Goal: Task Accomplishment & Management: Manage account settings

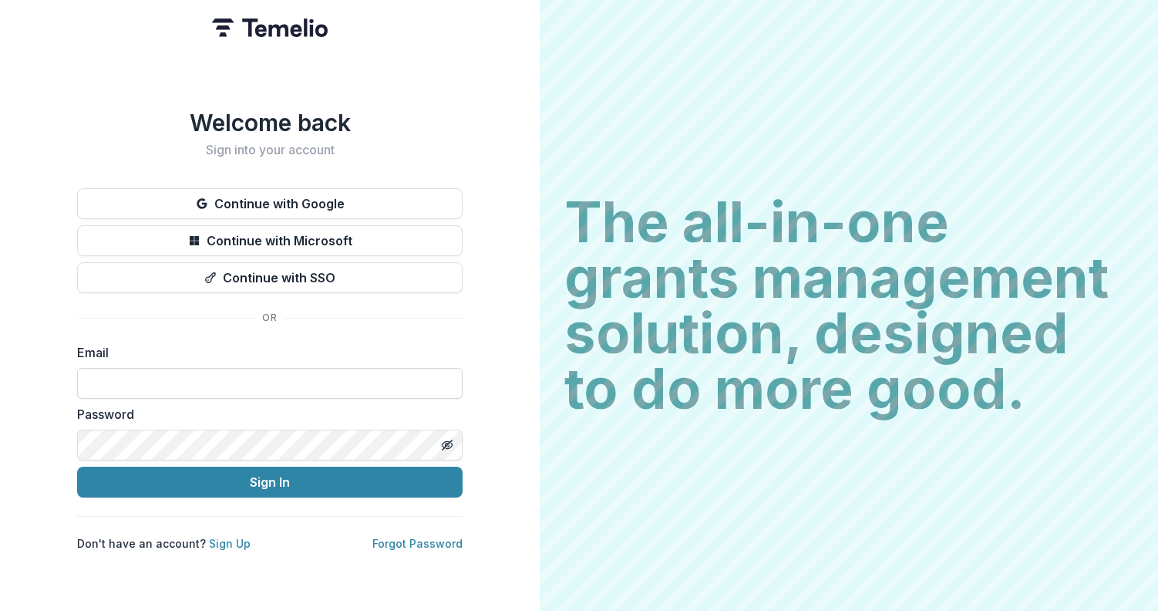
click at [133, 379] on input at bounding box center [269, 383] width 385 height 31
type input "**********"
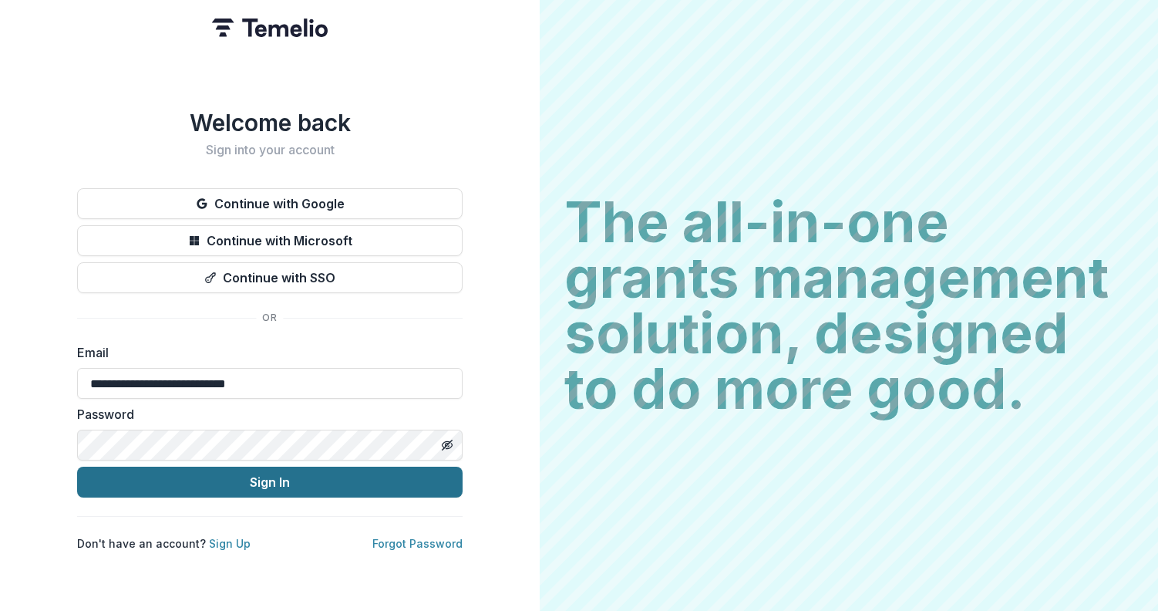
click at [169, 484] on button "Sign In" at bounding box center [269, 481] width 385 height 31
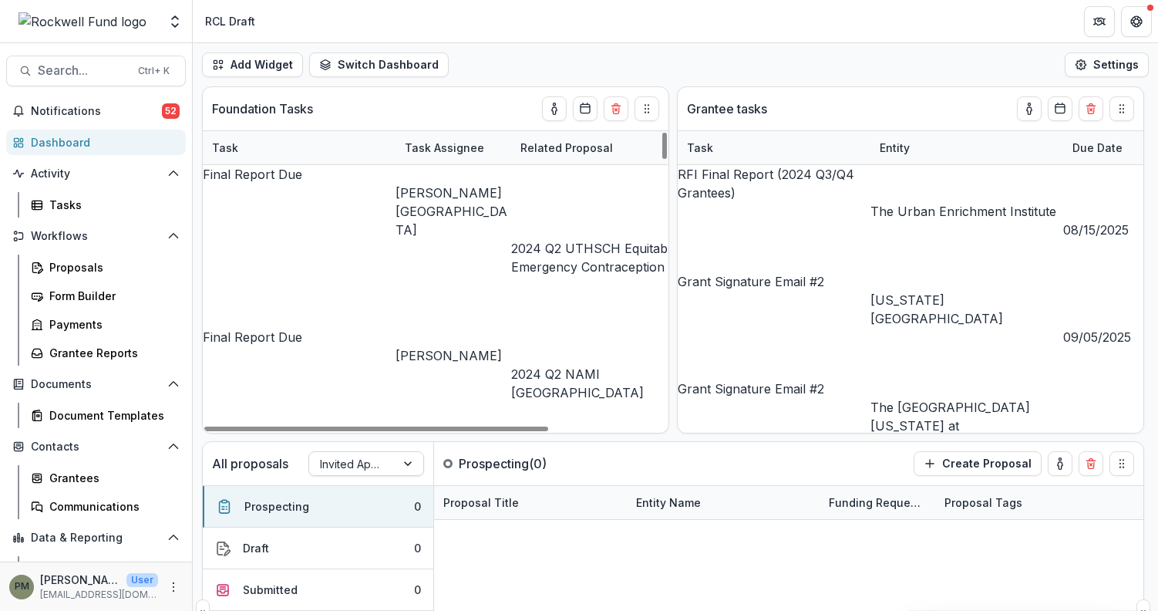
click at [402, 465] on div at bounding box center [409, 463] width 28 height 23
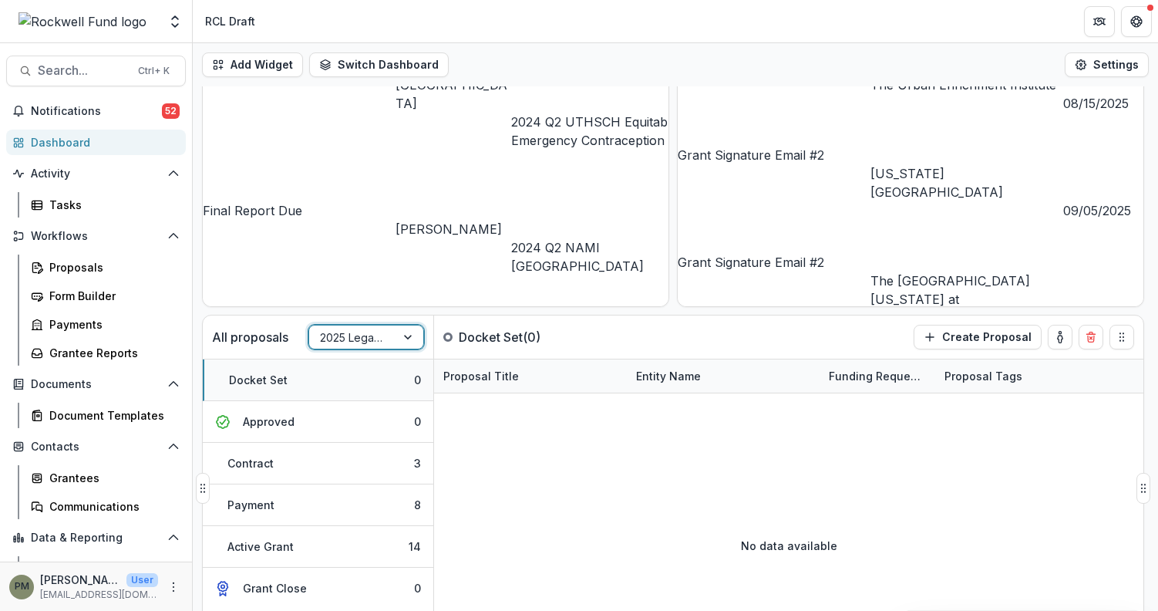
scroll to position [177, 0]
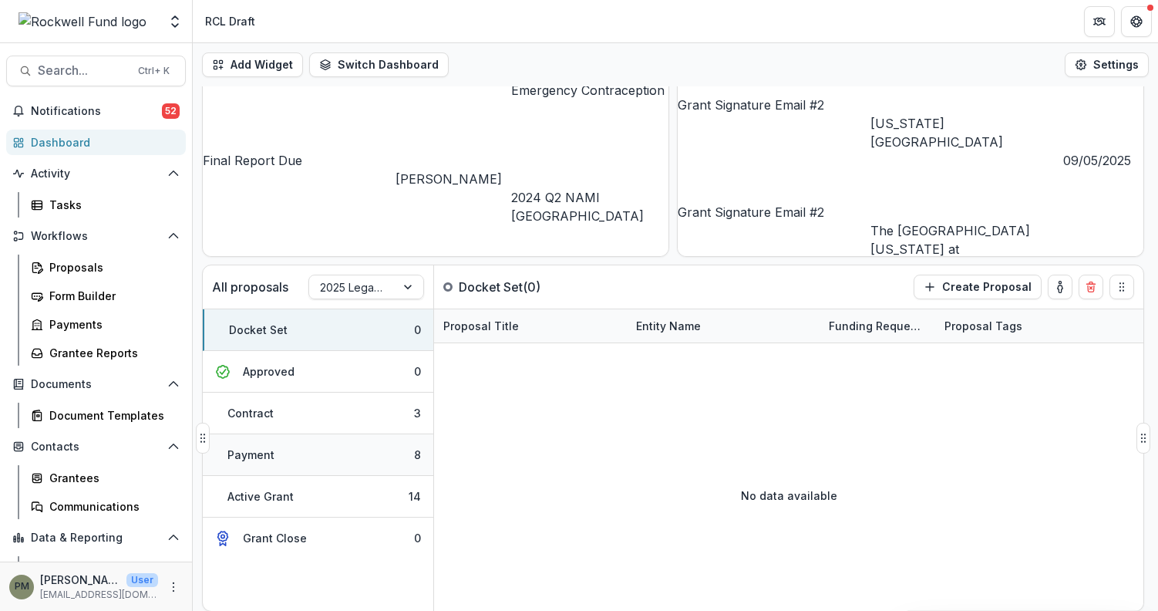
click at [336, 461] on button "Payment 8" at bounding box center [318, 455] width 231 height 42
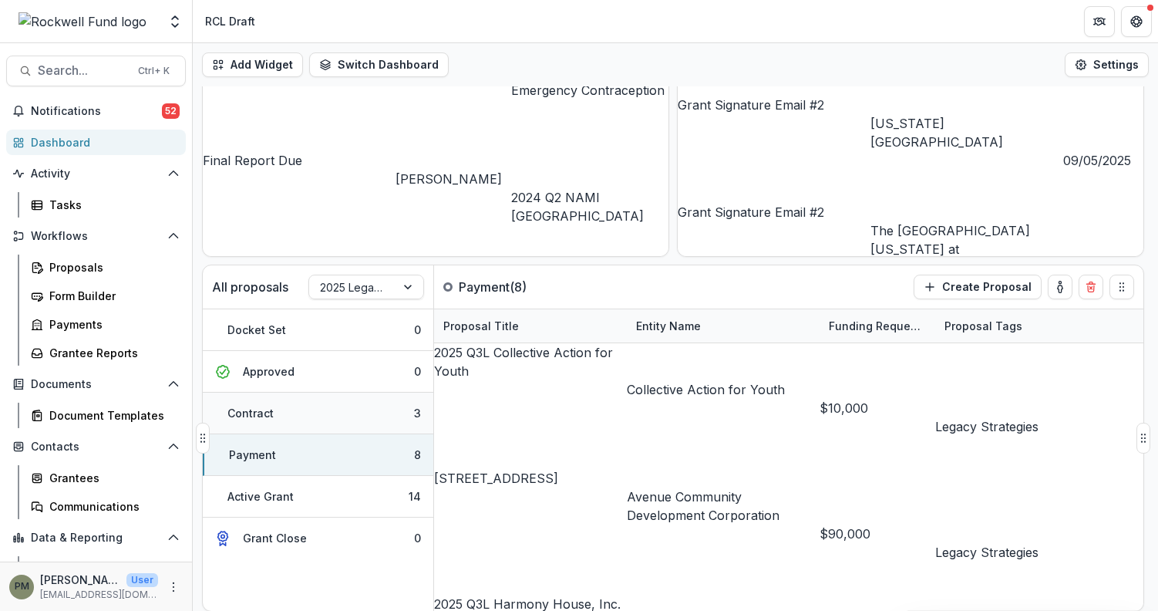
click at [338, 419] on button "Contract 3" at bounding box center [318, 413] width 231 height 42
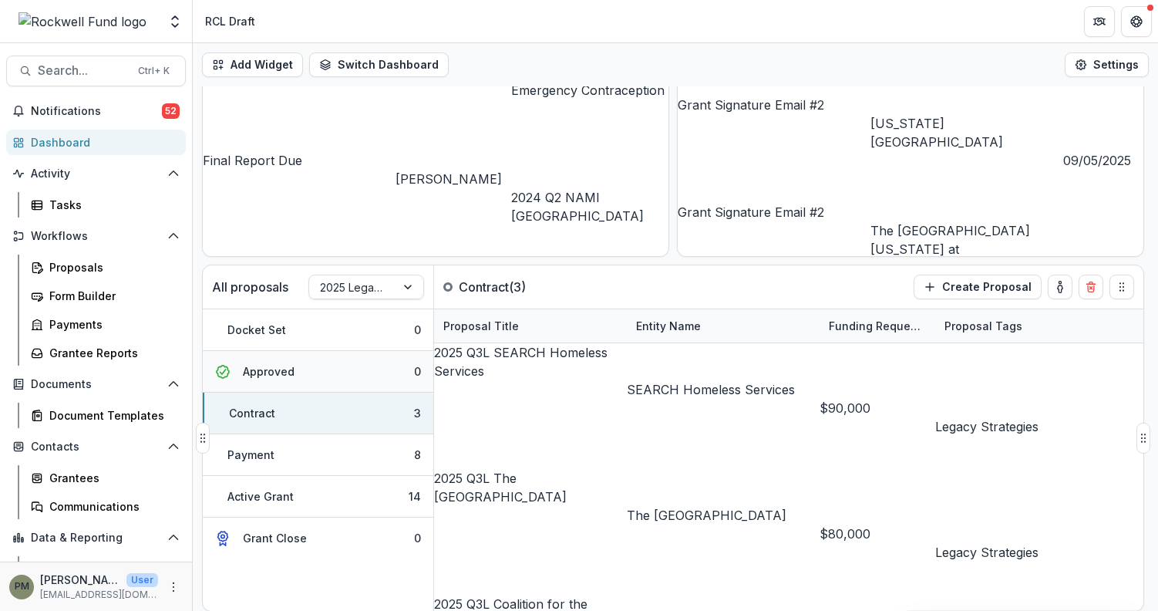
click at [357, 371] on button "Approved 0" at bounding box center [318, 372] width 231 height 42
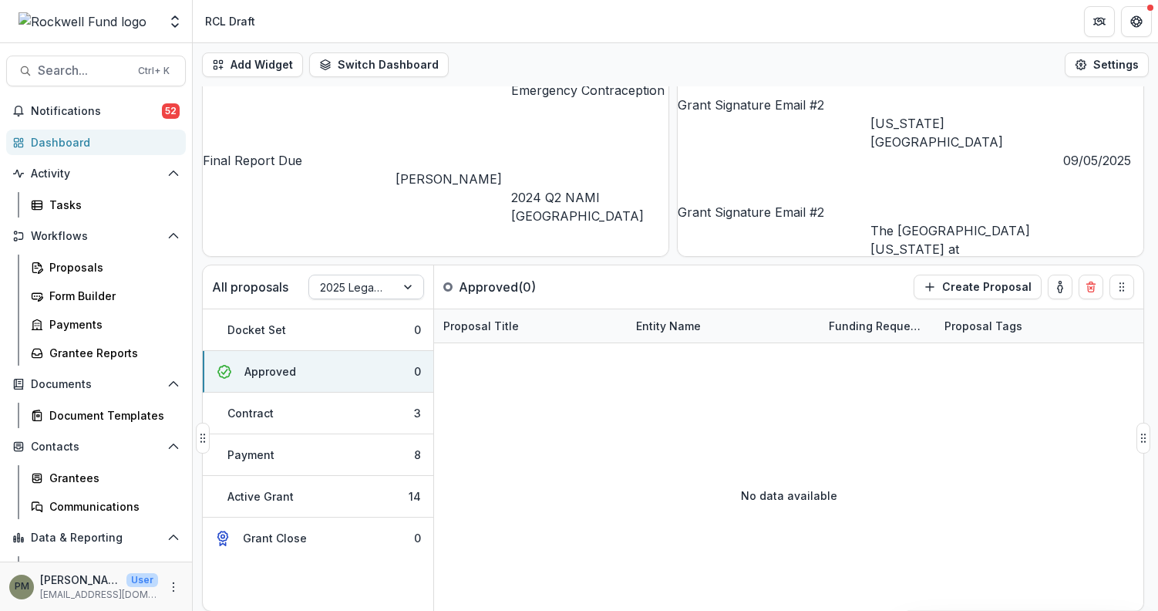
click at [373, 287] on div at bounding box center [352, 287] width 65 height 19
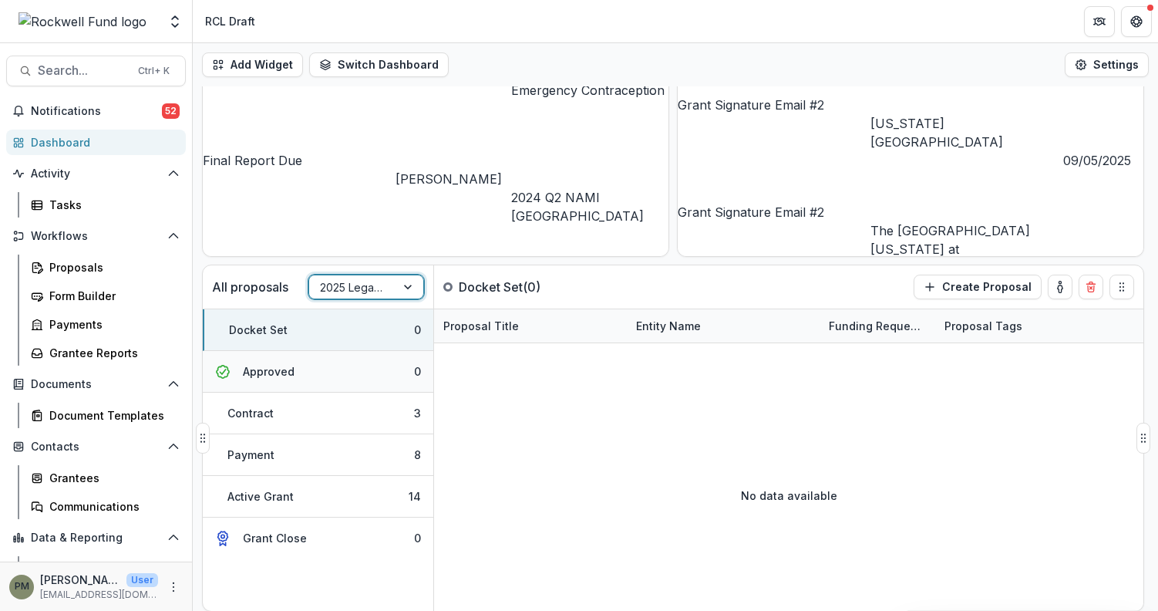
click at [379, 372] on button "Approved 0" at bounding box center [318, 372] width 231 height 42
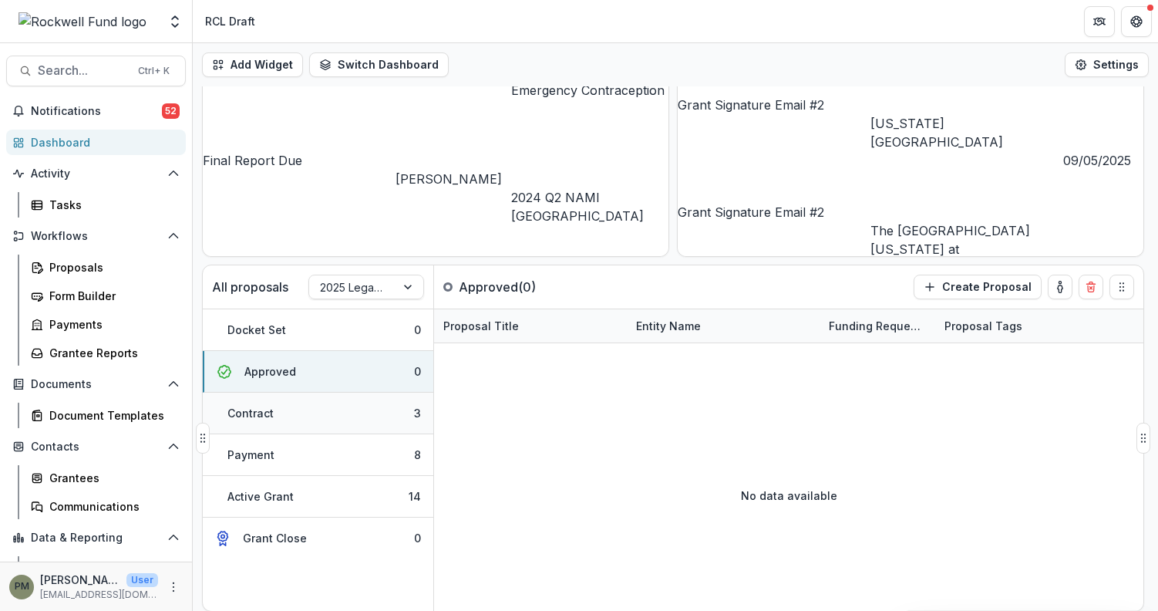
click at [362, 404] on button "Contract 3" at bounding box center [318, 413] width 231 height 42
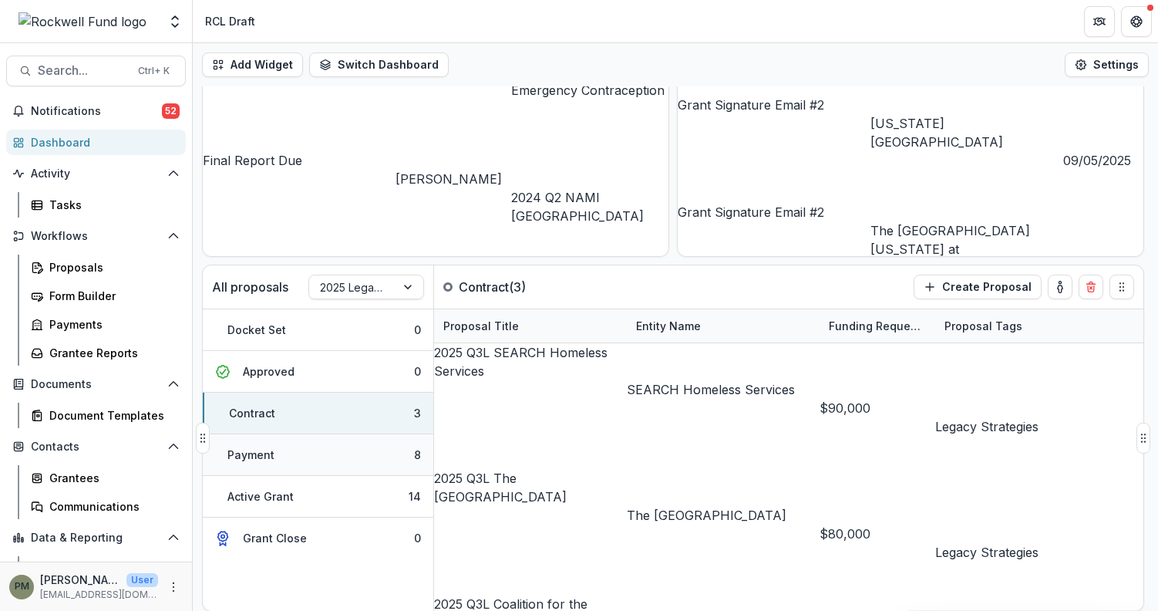
click at [349, 459] on button "Payment 8" at bounding box center [318, 455] width 231 height 42
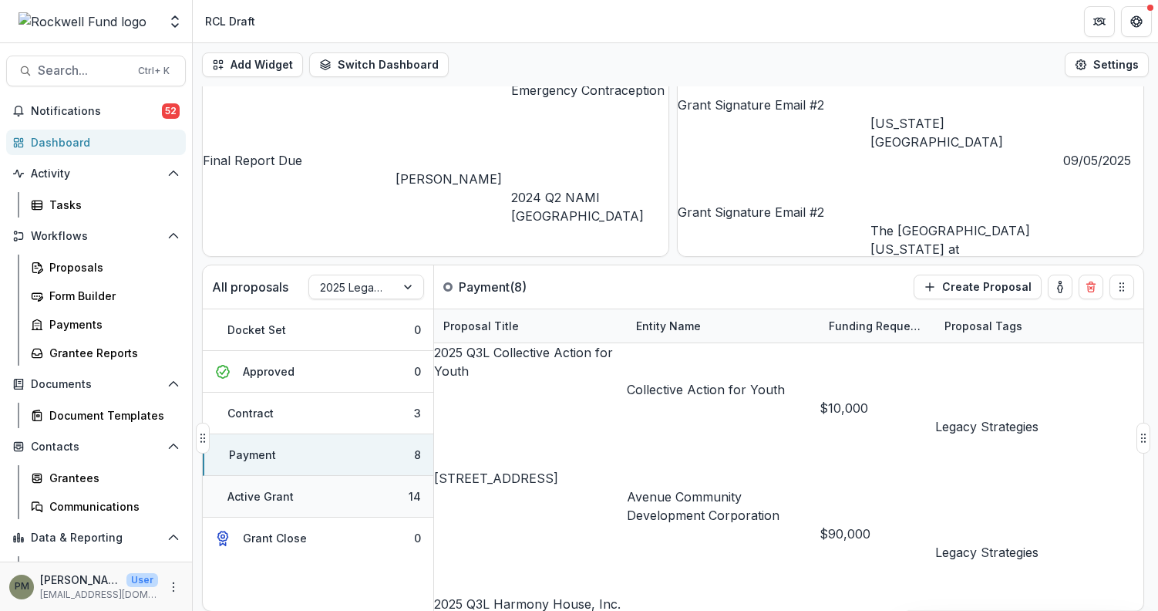
click at [348, 496] on button "Active Grant 14" at bounding box center [318, 497] width 231 height 42
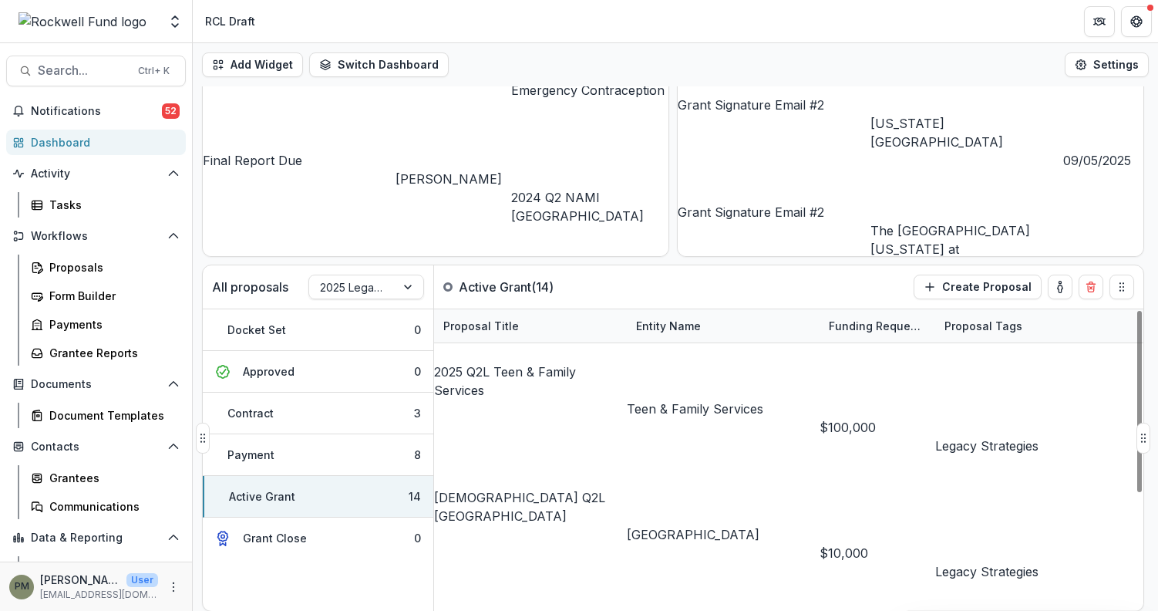
scroll to position [195, 0]
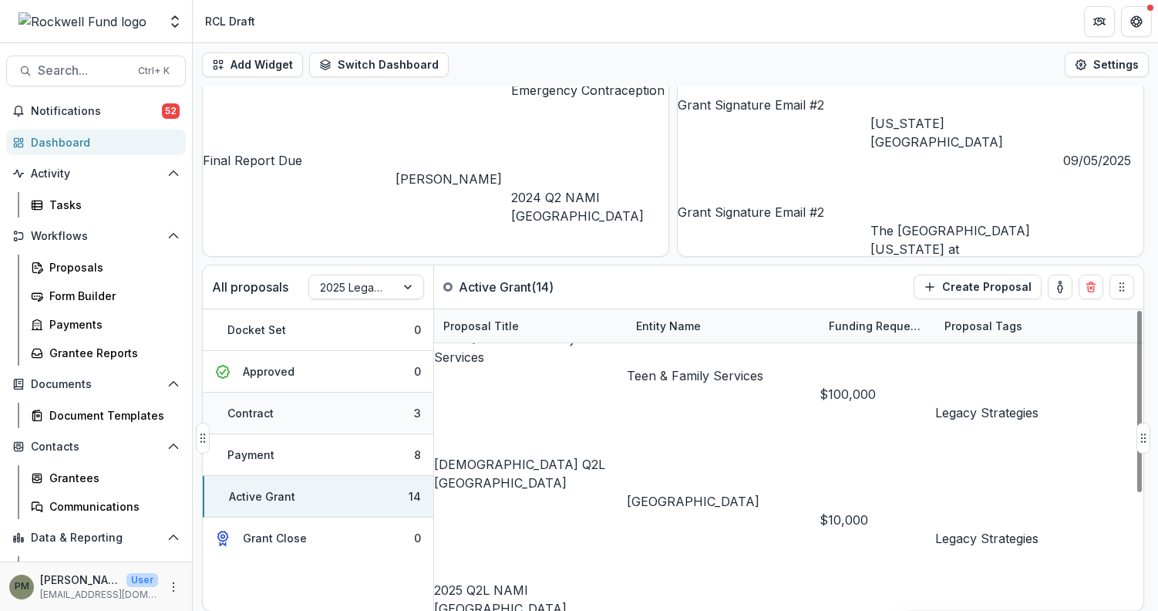
click at [310, 409] on button "Contract 3" at bounding box center [318, 413] width 231 height 42
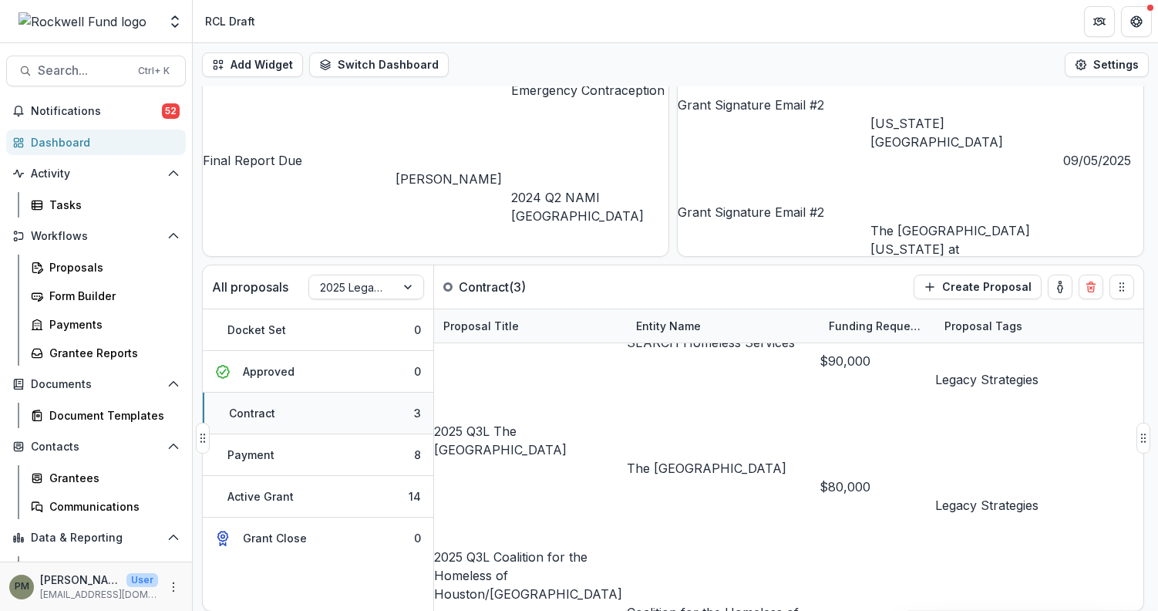
scroll to position [0, 0]
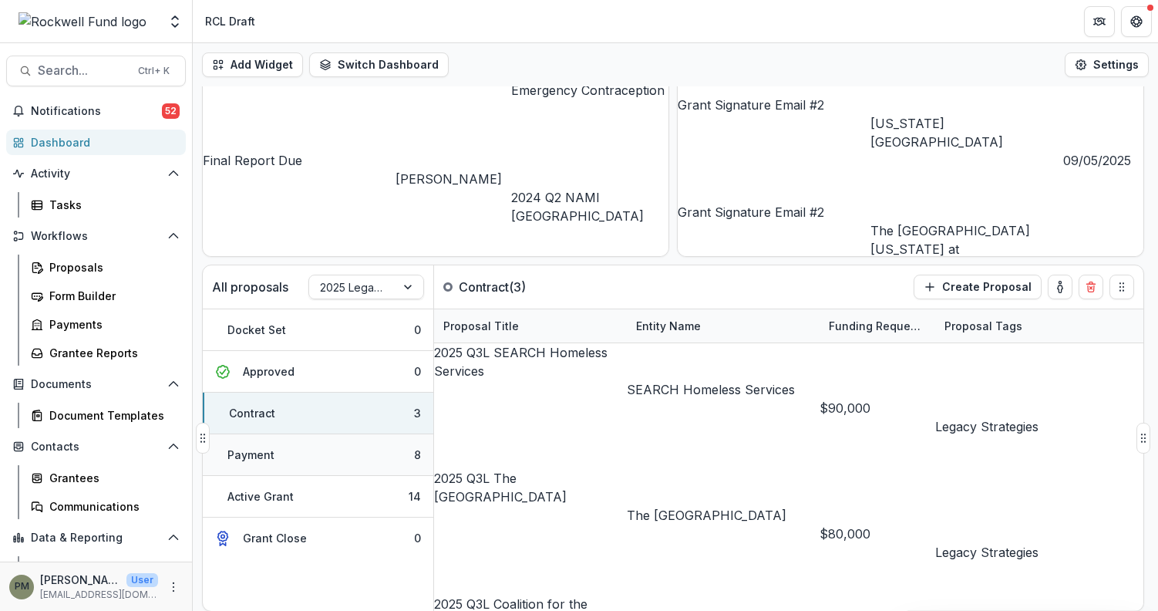
click at [318, 466] on button "Payment 8" at bounding box center [318, 455] width 231 height 42
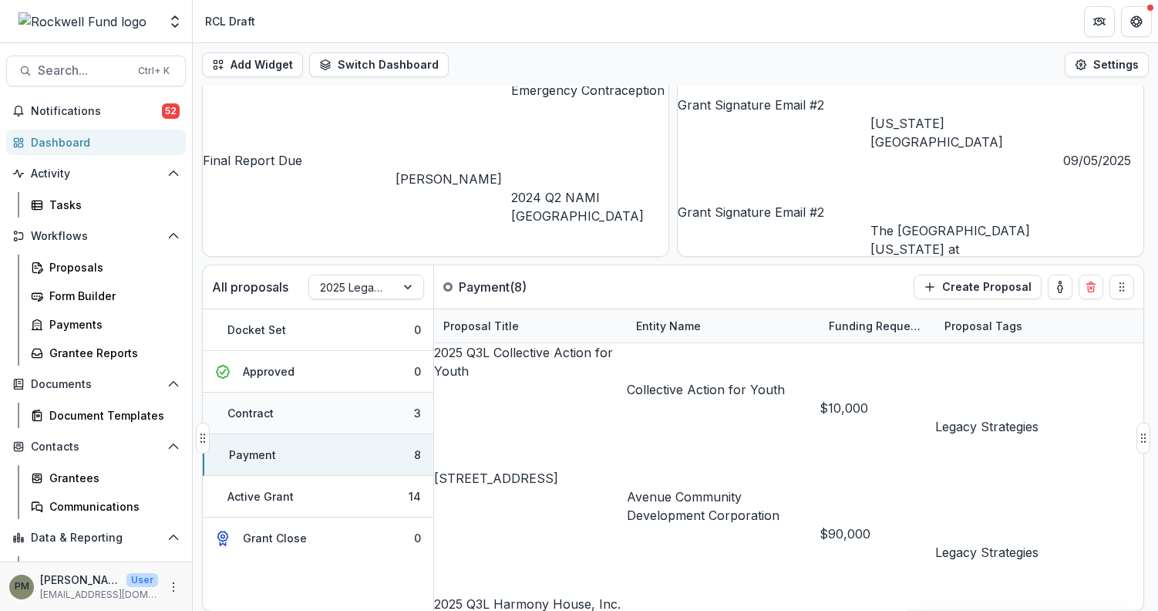
click at [281, 423] on button "Contract 3" at bounding box center [318, 413] width 231 height 42
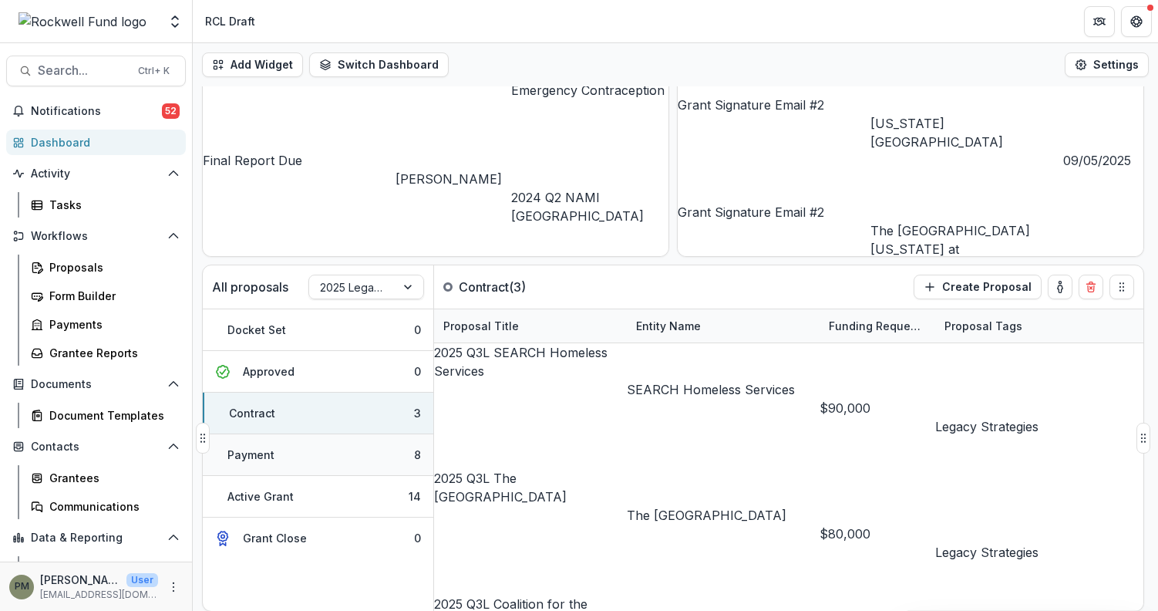
click at [361, 449] on button "Payment 8" at bounding box center [318, 455] width 231 height 42
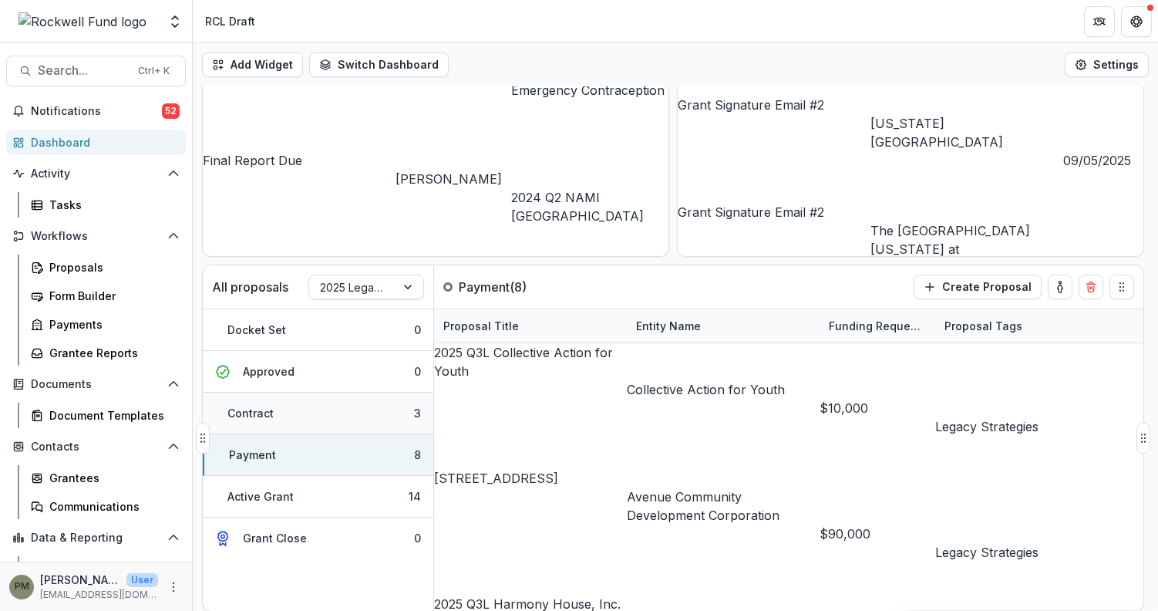
click at [365, 413] on button "Contract 3" at bounding box center [318, 413] width 231 height 42
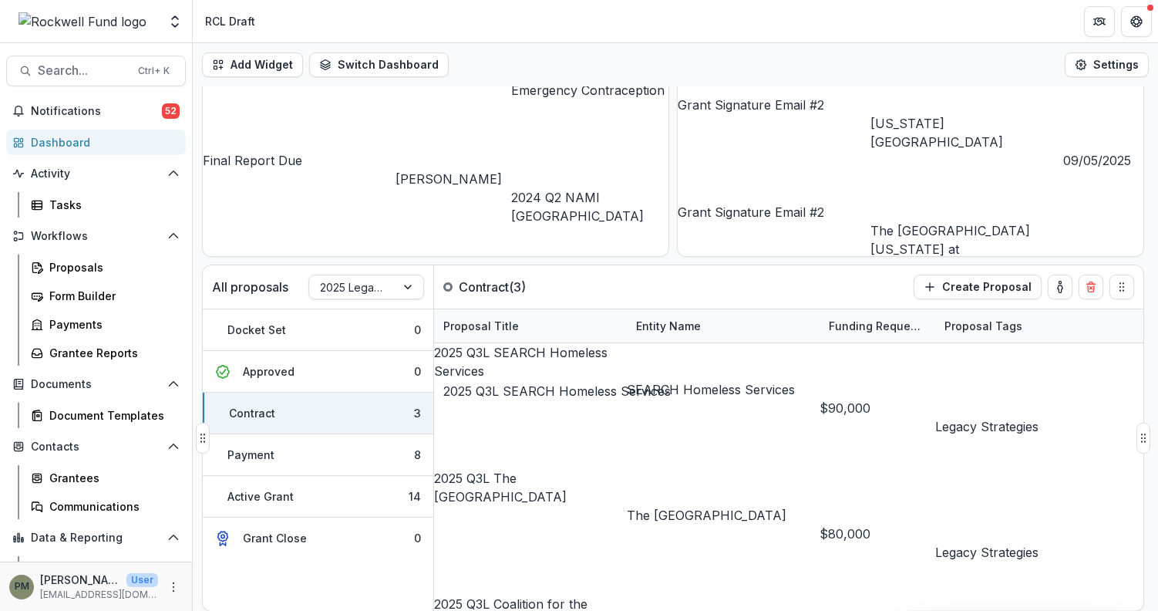
click at [587, 360] on link "2025 Q3L SEARCH Homeless Services" at bounding box center [520, 362] width 173 height 34
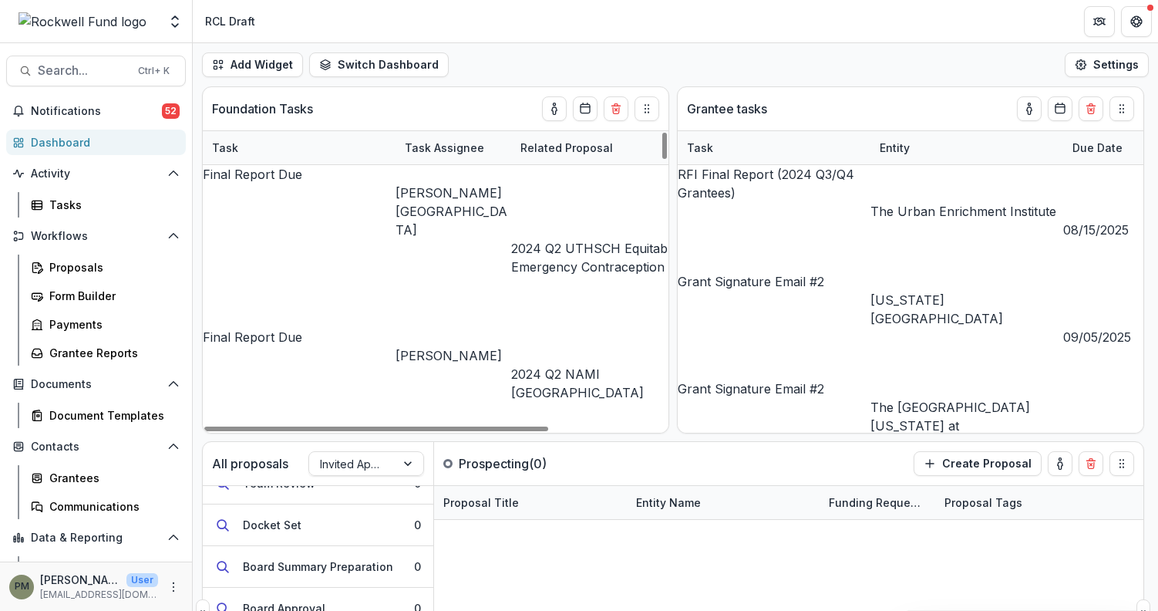
scroll to position [109, 0]
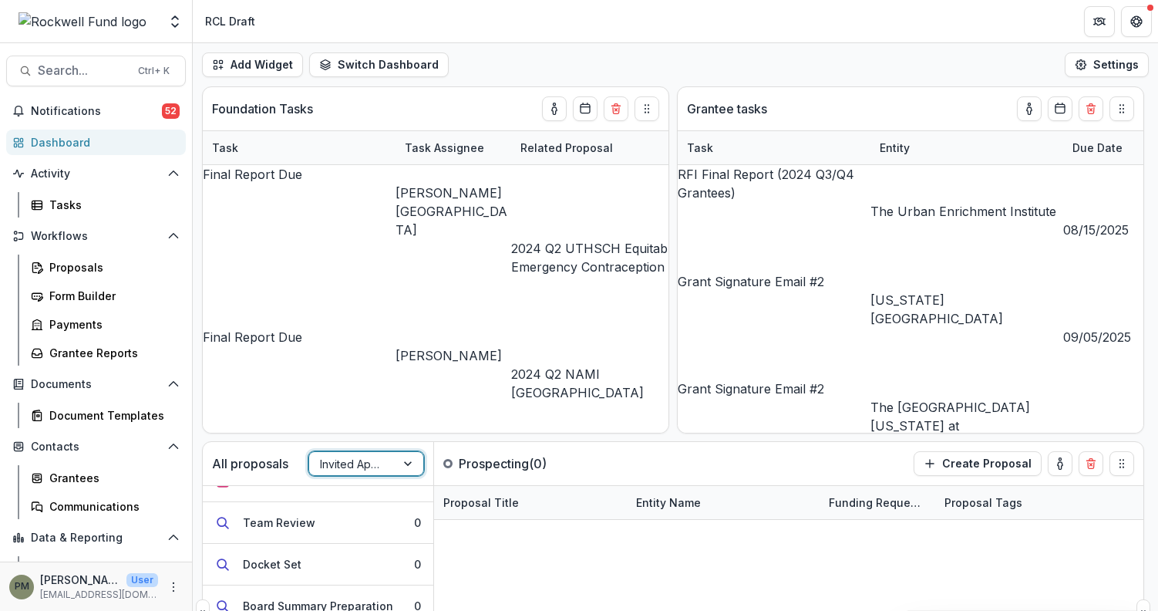
click at [359, 471] on div at bounding box center [352, 463] width 65 height 19
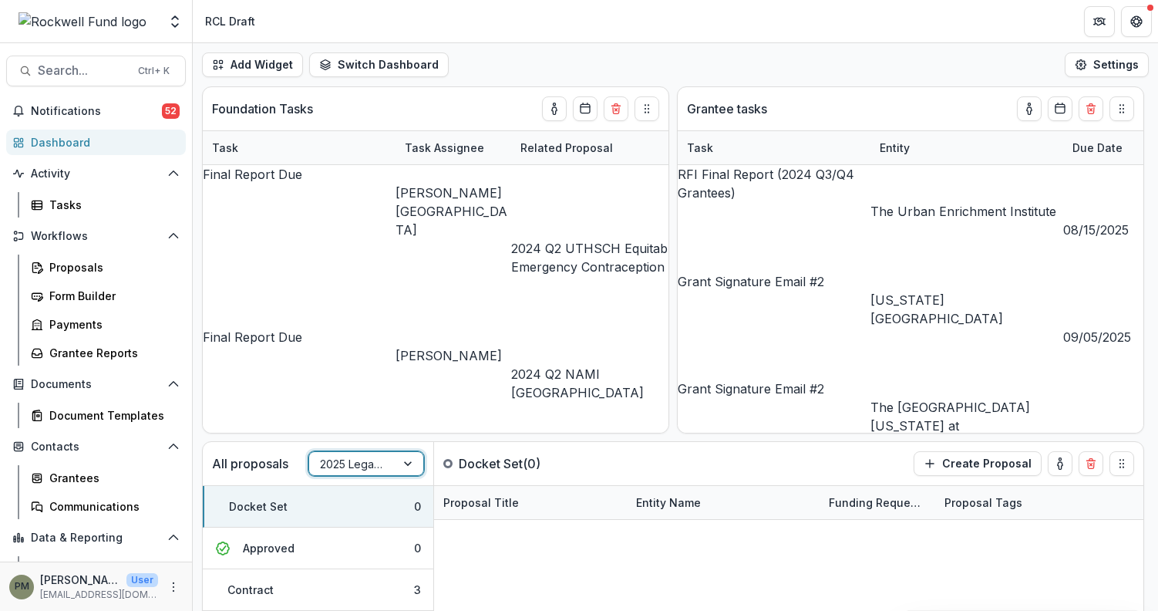
scroll to position [0, 0]
click at [342, 590] on button "Contract 3" at bounding box center [318, 590] width 231 height 42
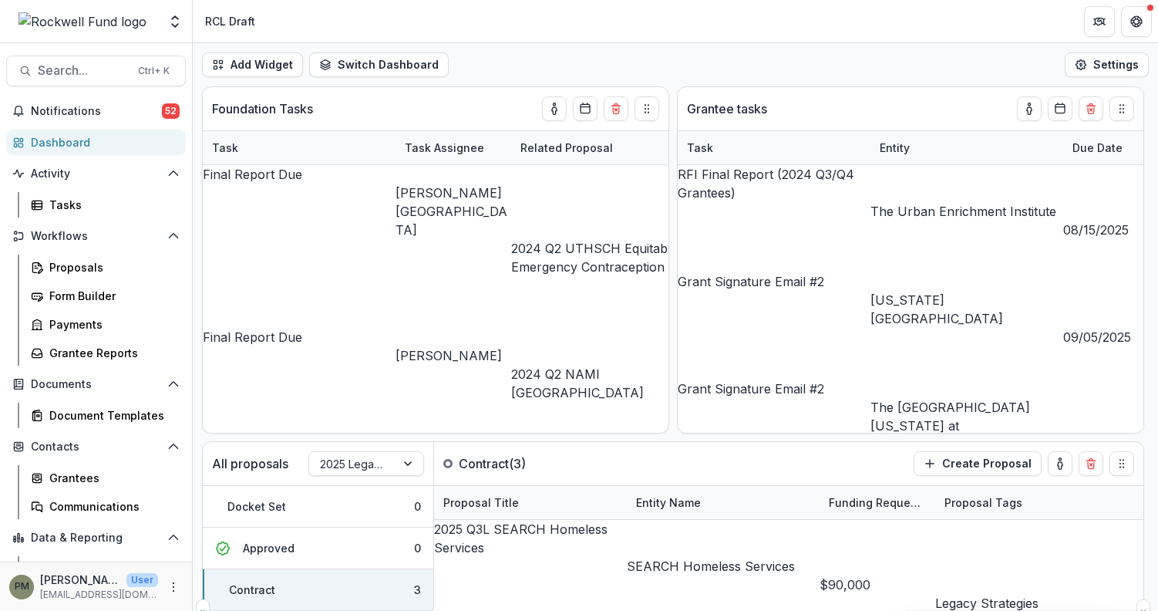
scroll to position [137, 0]
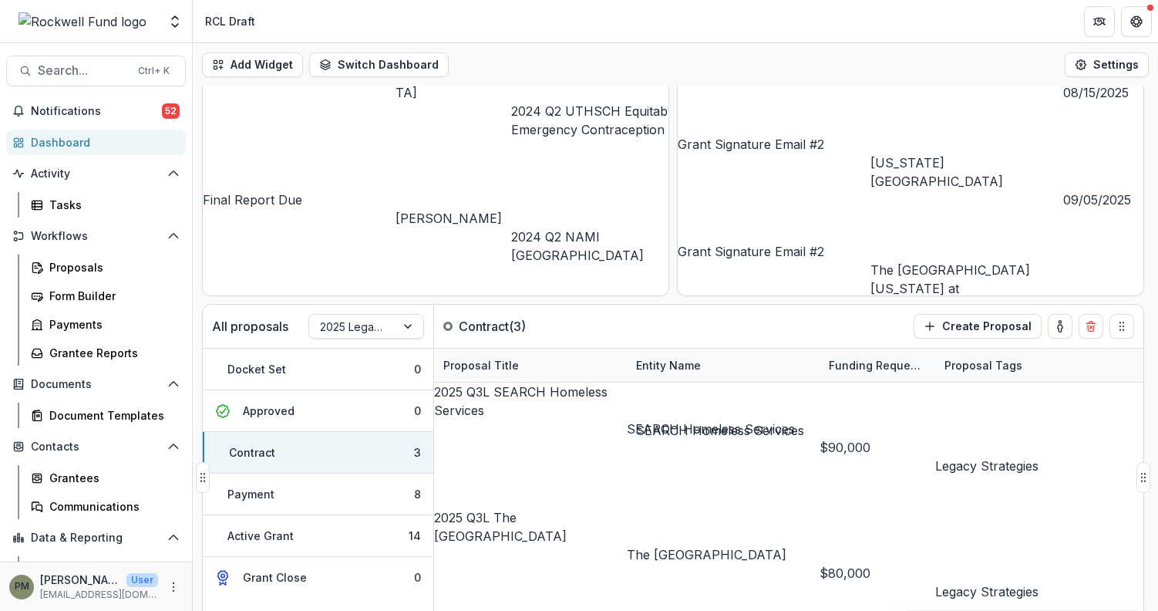
click at [691, 421] on link "SEARCH Homeless Services" at bounding box center [711, 428] width 168 height 15
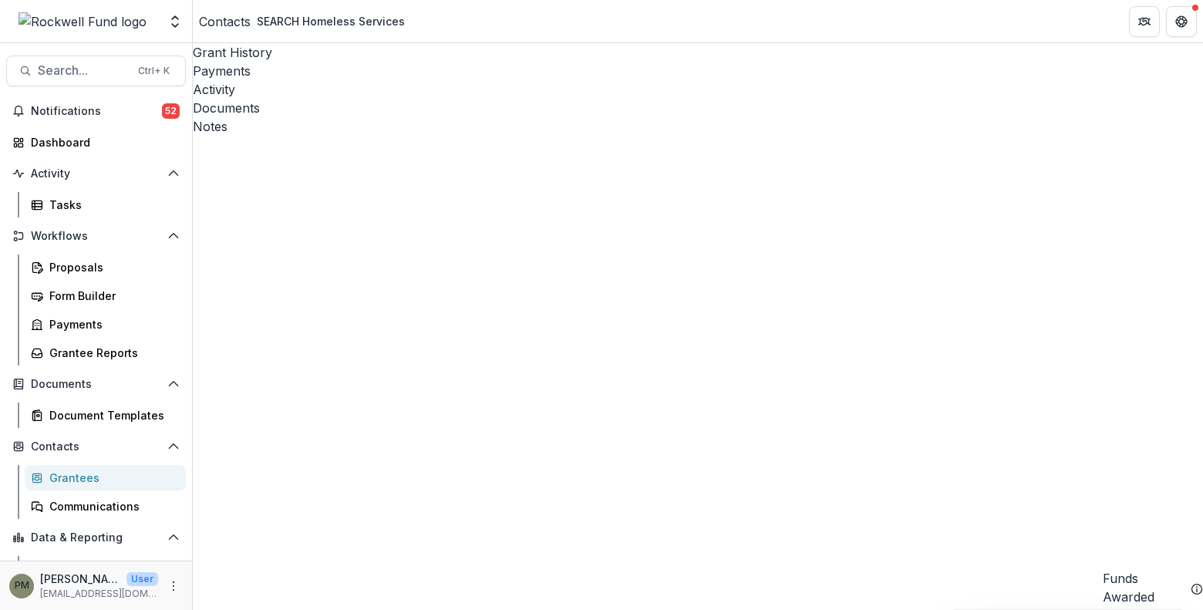
click at [377, 80] on div "Activity" at bounding box center [698, 89] width 1010 height 19
click at [463, 99] on div "Documents" at bounding box center [698, 108] width 1010 height 19
click at [261, 61] on div "Grant History" at bounding box center [698, 52] width 1010 height 19
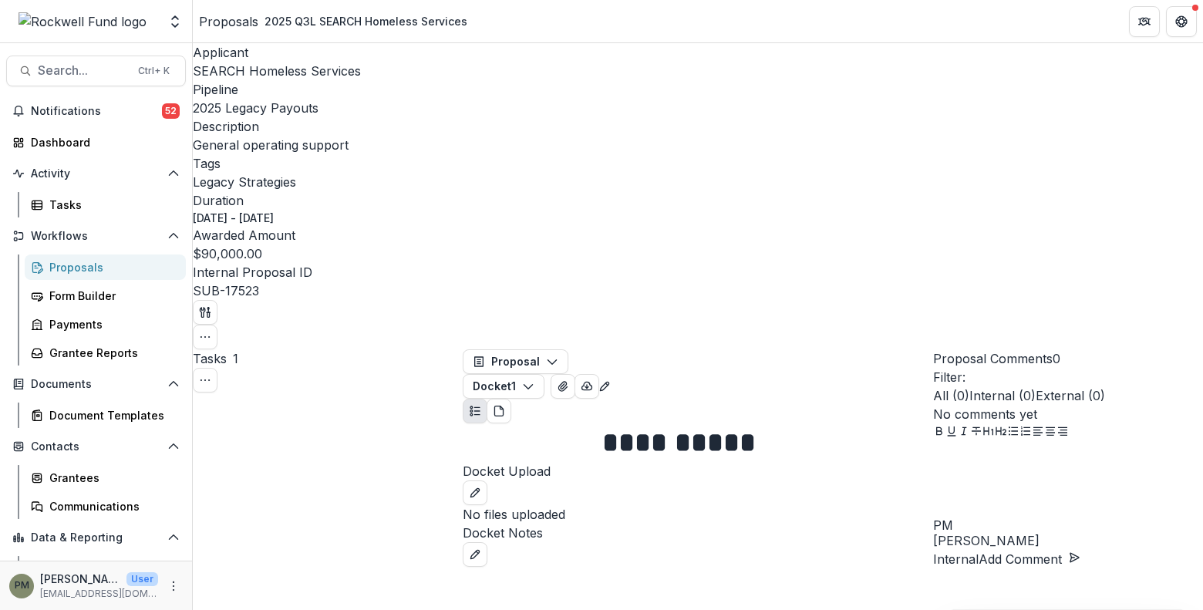
drag, startPoint x: 230, startPoint y: 298, endPoint x: 401, endPoint y: 295, distance: 171.2
drag, startPoint x: 220, startPoint y: 300, endPoint x: 403, endPoint y: 302, distance: 183.5
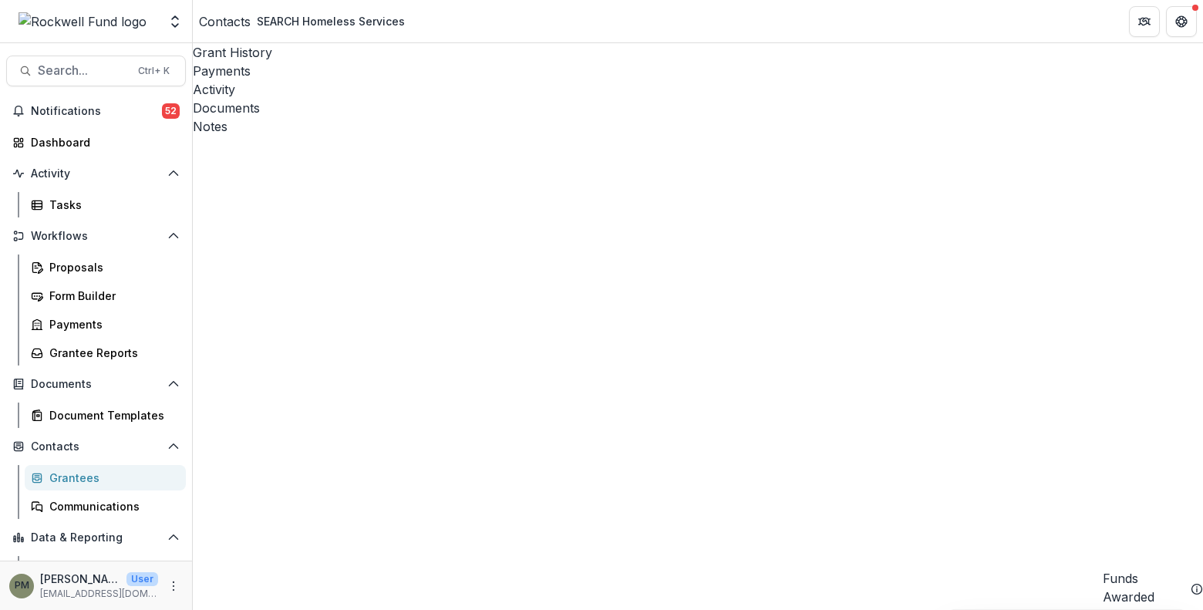
scroll to position [77, 0]
click at [82, 143] on div "Dashboard" at bounding box center [102, 142] width 143 height 16
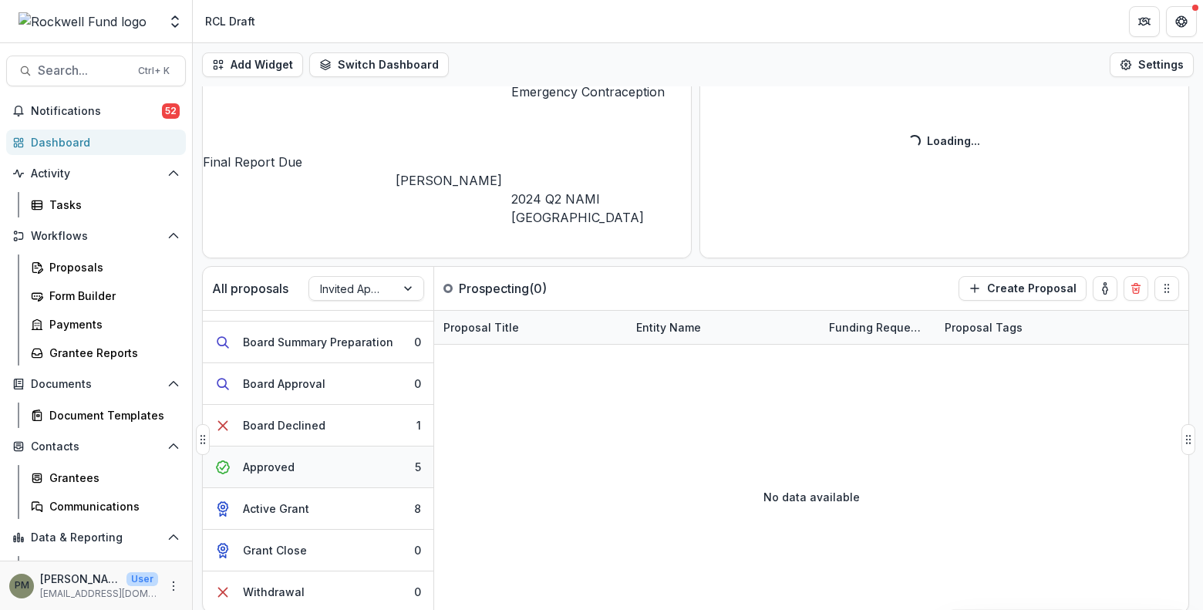
scroll to position [178, 0]
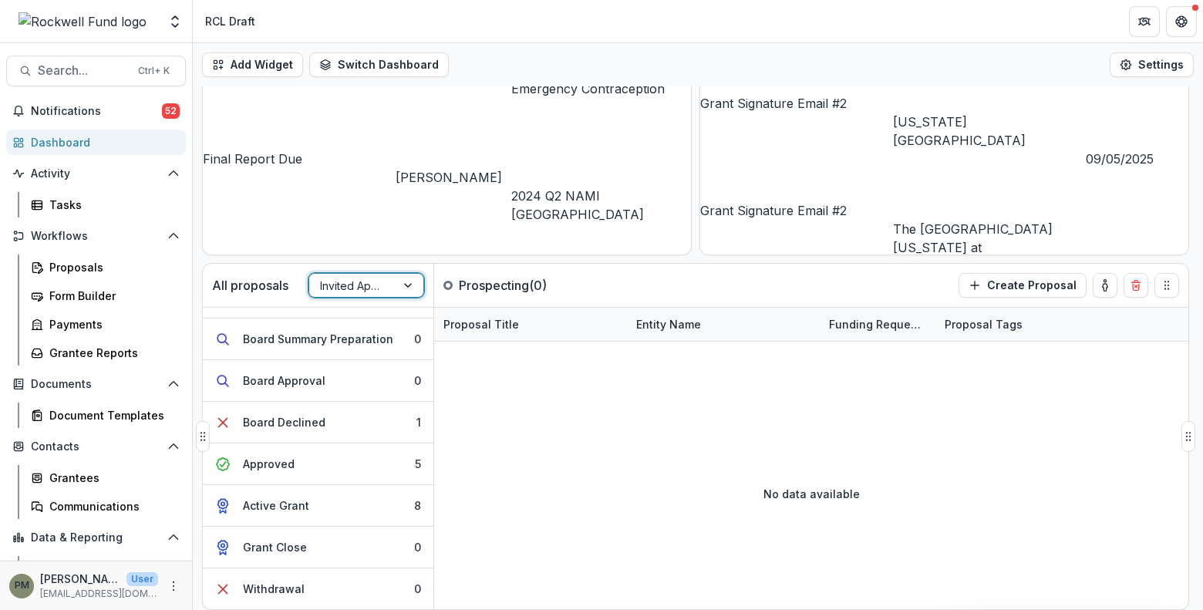
click at [366, 285] on div at bounding box center [352, 285] width 65 height 19
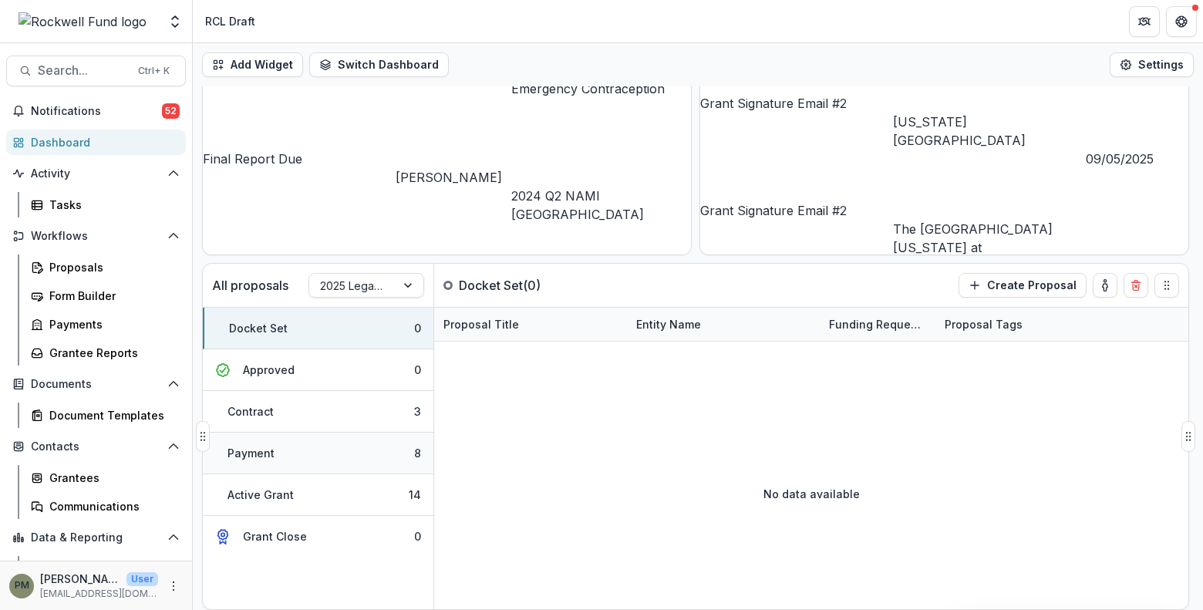
click at [342, 453] on button "Payment 8" at bounding box center [318, 453] width 231 height 42
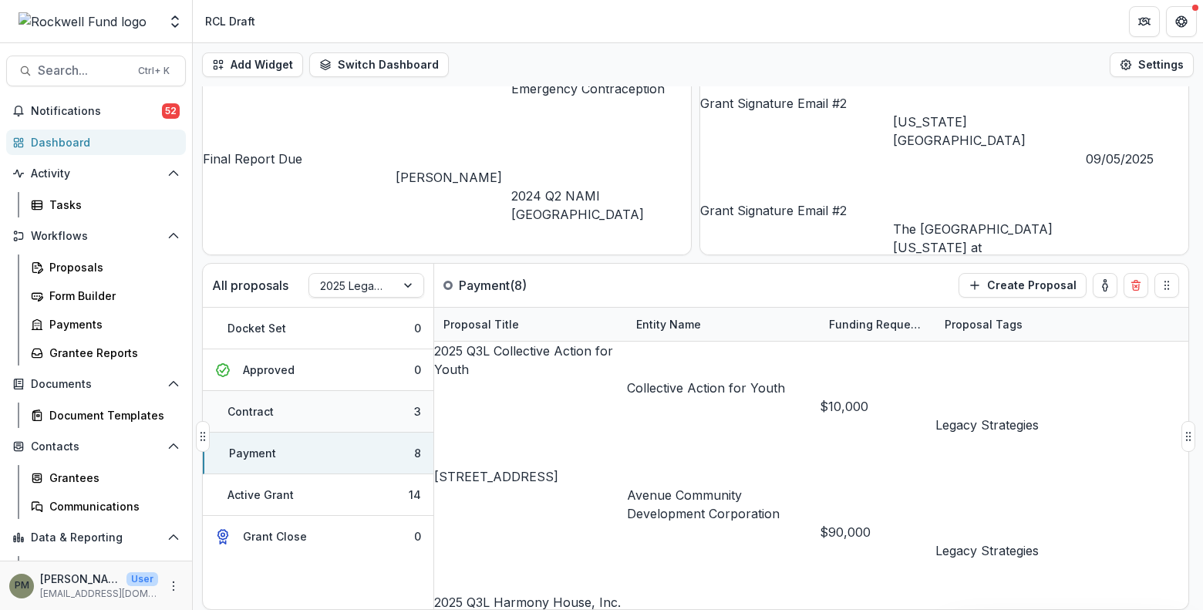
click at [338, 412] on button "Contract 3" at bounding box center [318, 412] width 231 height 42
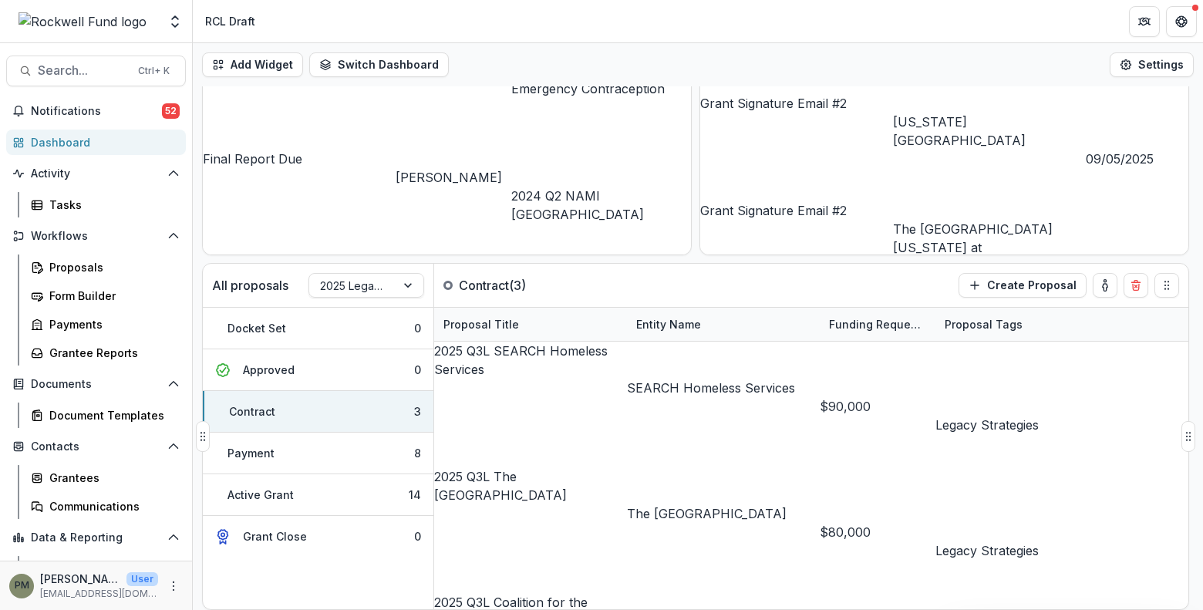
click at [695, 506] on link "The [GEOGRAPHIC_DATA]" at bounding box center [707, 513] width 160 height 15
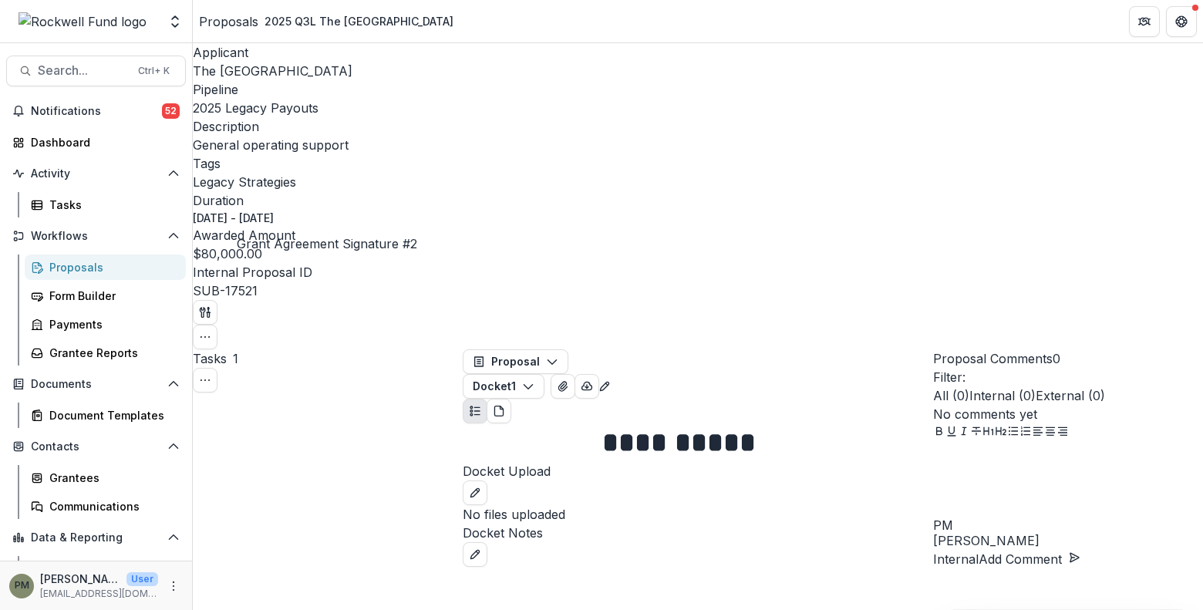
click at [274, 610] on icon at bounding box center [266, 621] width 15 height 15
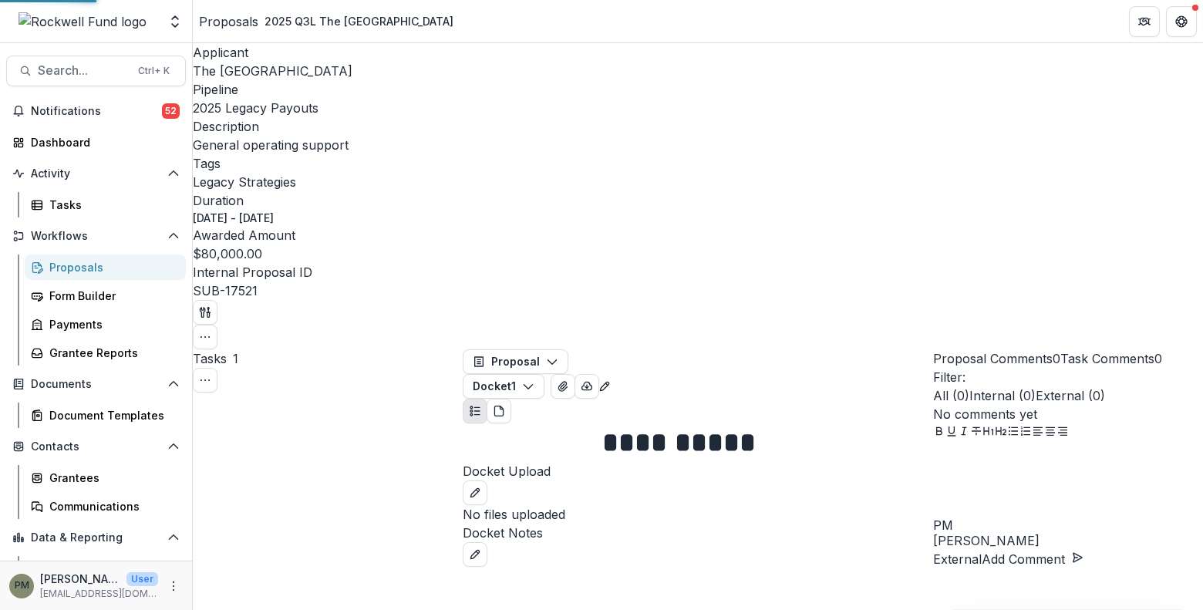
select select "********"
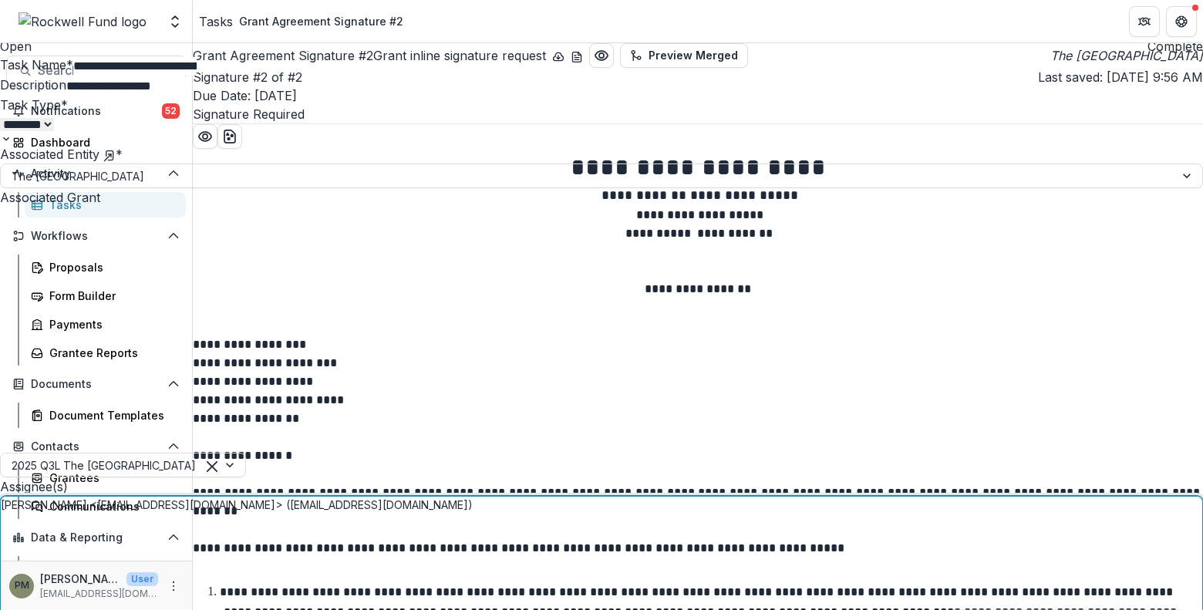
type input "*"
click at [12, 18] on button "Close" at bounding box center [6, 9] width 12 height 19
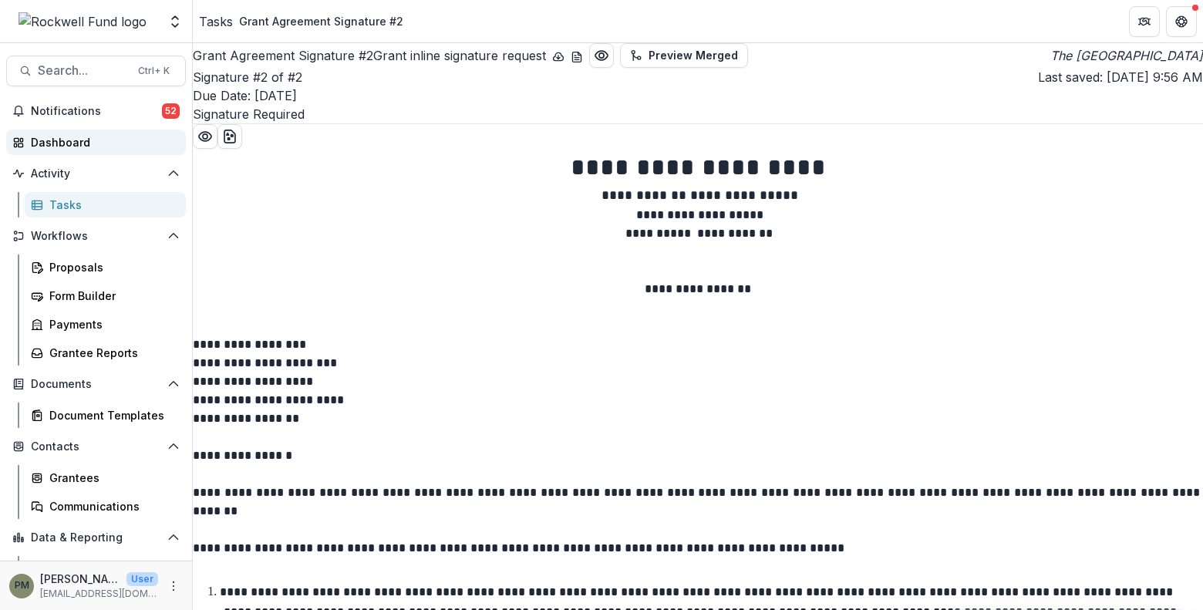
click at [88, 145] on div "Dashboard" at bounding box center [102, 142] width 143 height 16
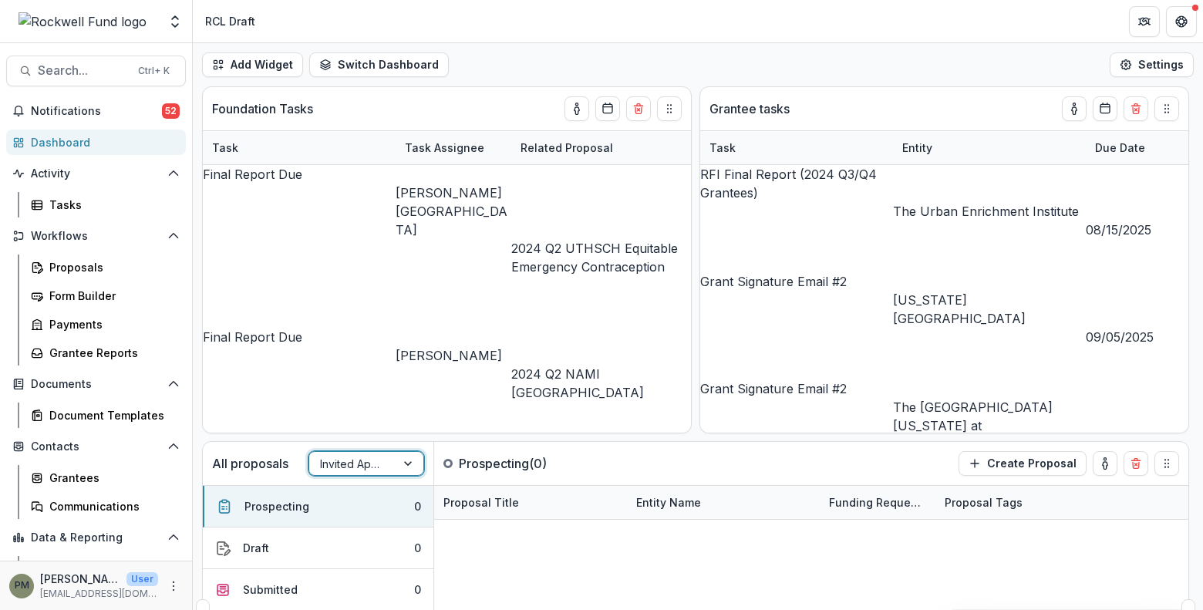
click at [353, 457] on div at bounding box center [352, 463] width 65 height 19
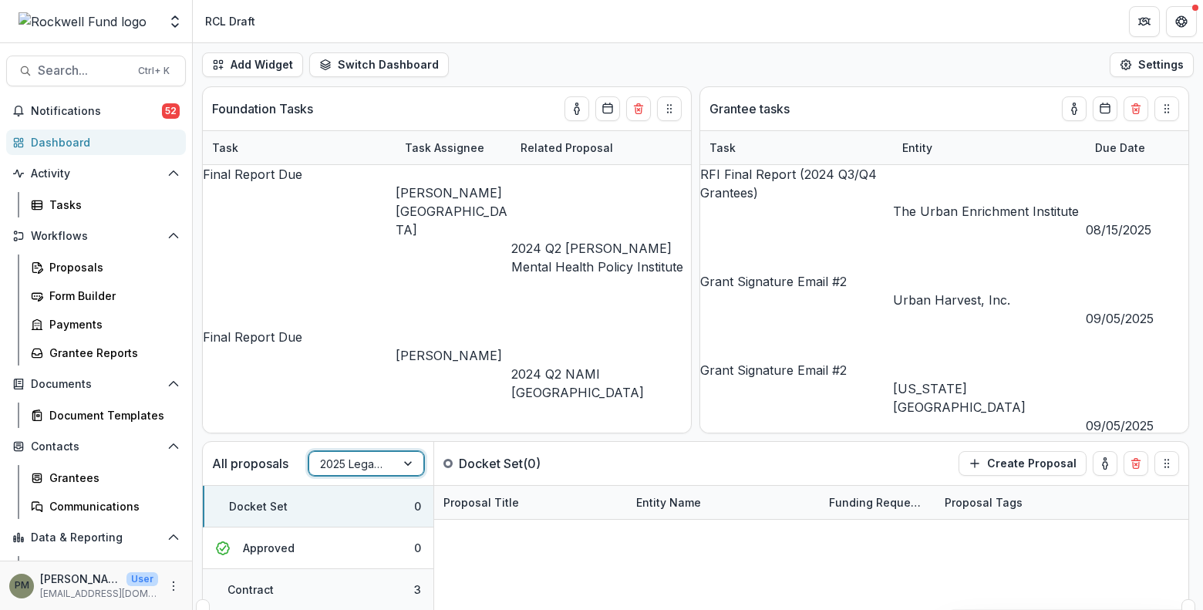
scroll to position [178, 0]
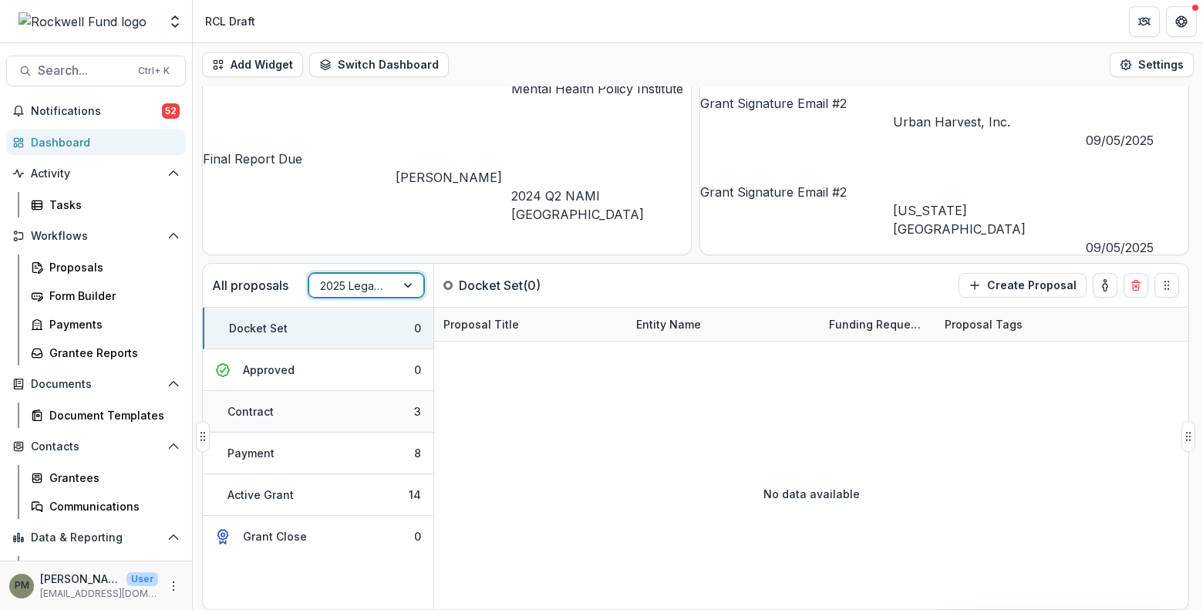
click at [332, 409] on button "Contract 3" at bounding box center [318, 412] width 231 height 42
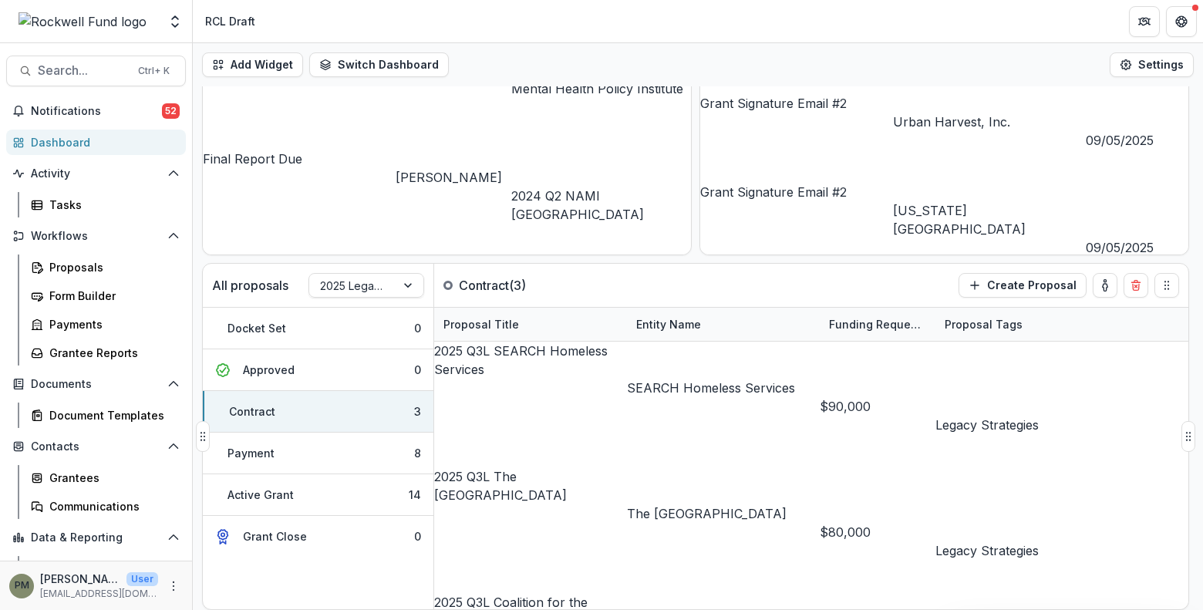
click at [584, 357] on link "2025 Q3L SEARCH Homeless Services" at bounding box center [520, 360] width 173 height 34
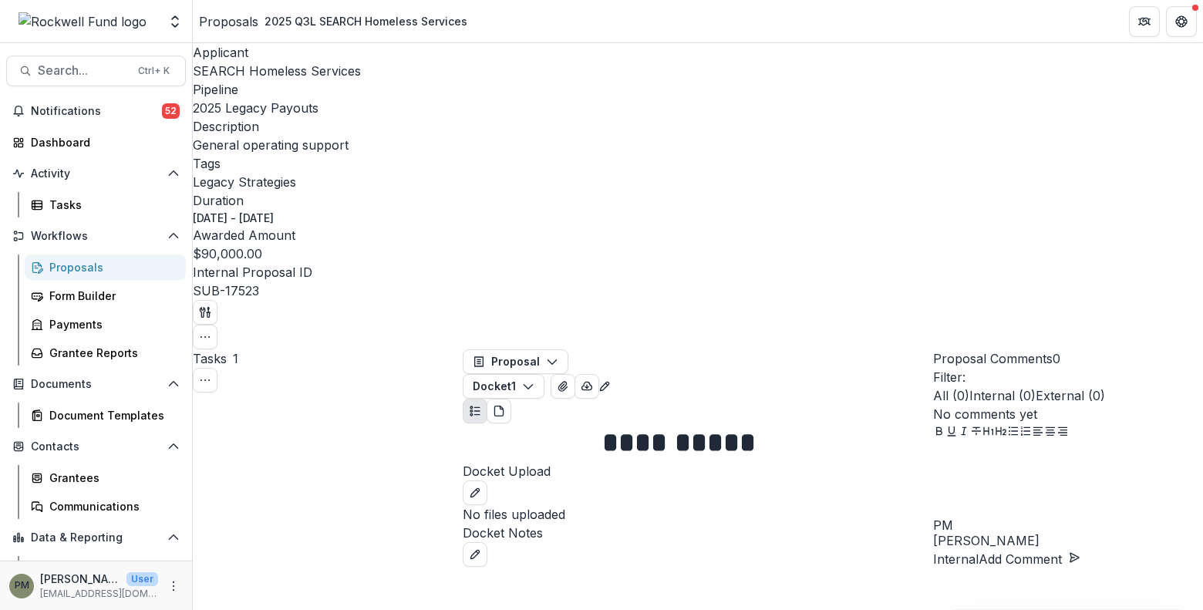
click at [270, 610] on link "View Task" at bounding box center [236, 622] width 98 height 25
select select "********"
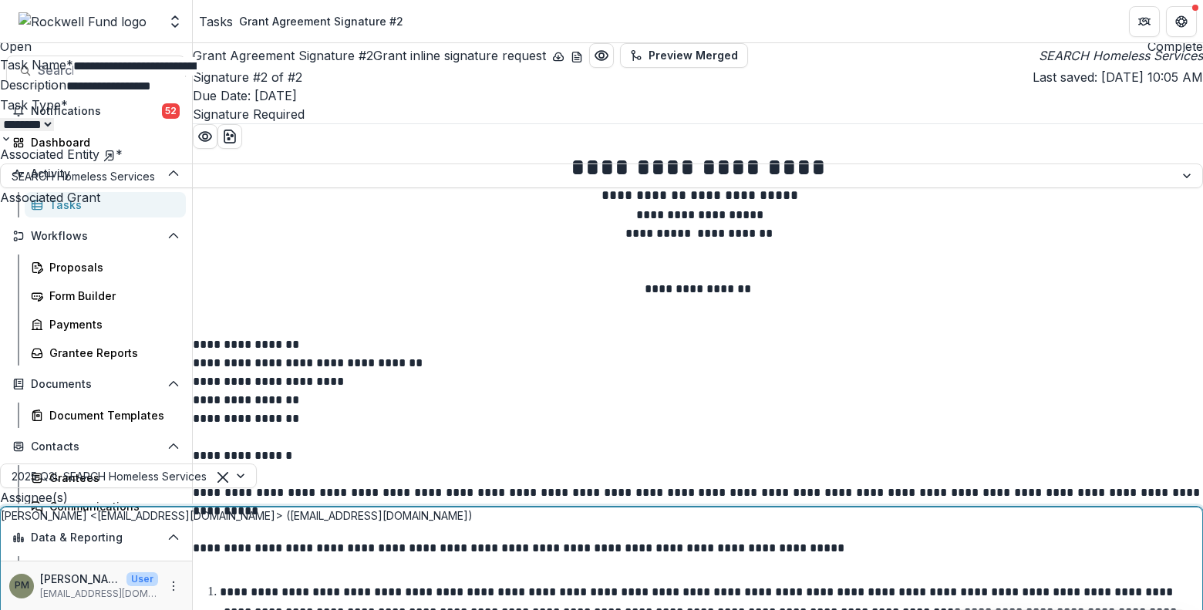
click at [369, 610] on p "[PERSON_NAME] <[EMAIL_ADDRESS][DOMAIN_NAME]>" at bounding box center [195, 619] width 348 height 19
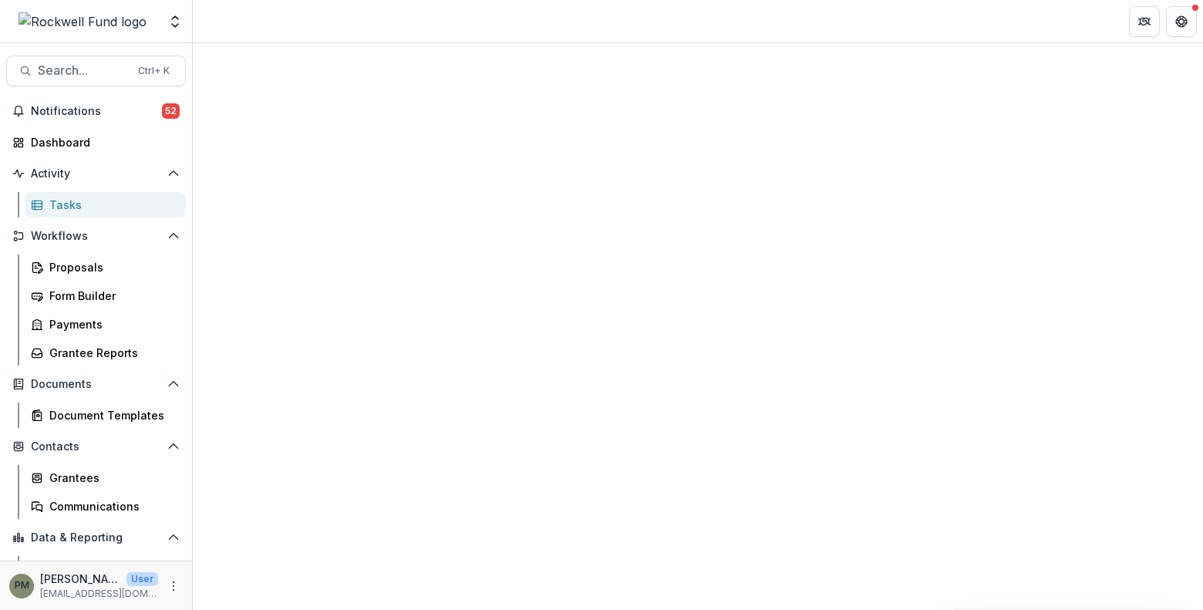
select select "********"
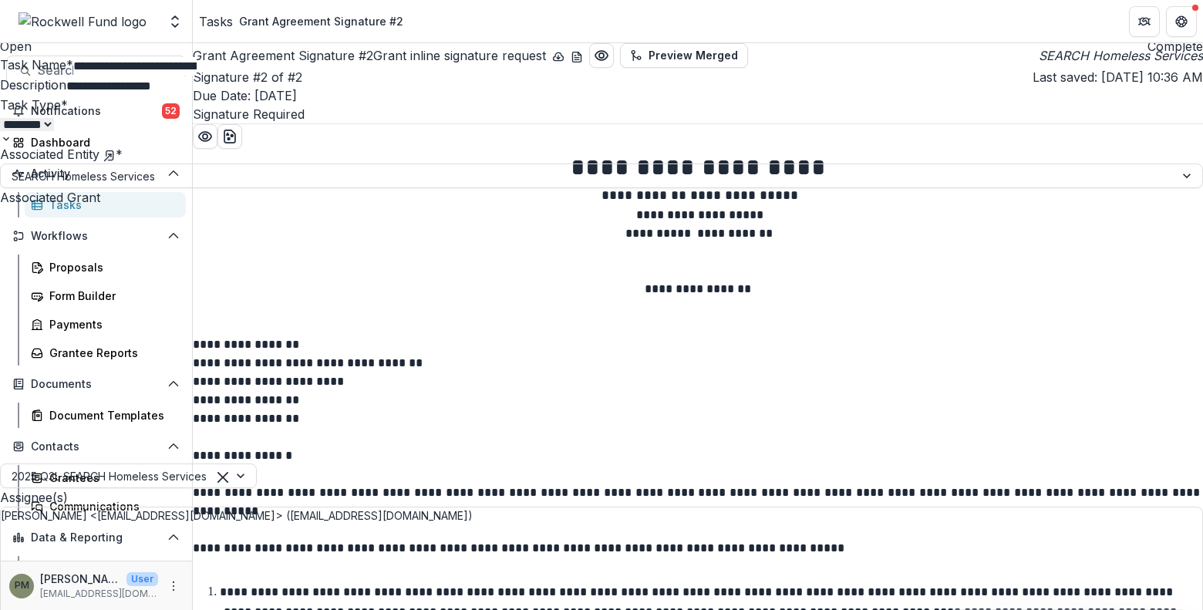
click at [12, 13] on button "Close" at bounding box center [6, 9] width 12 height 19
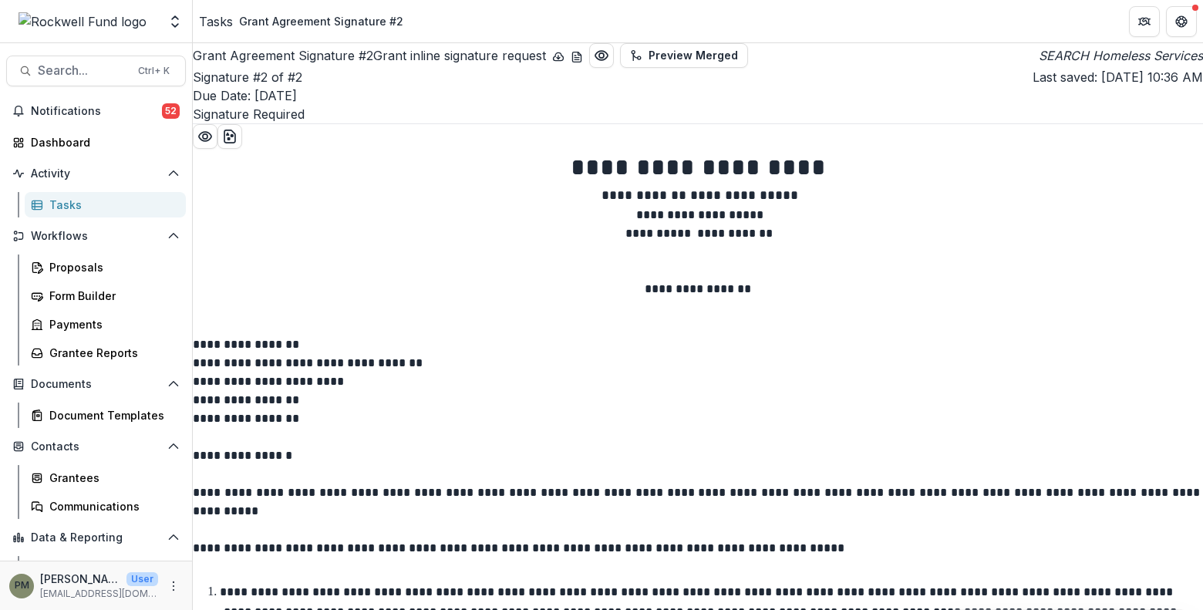
scroll to position [0, 0]
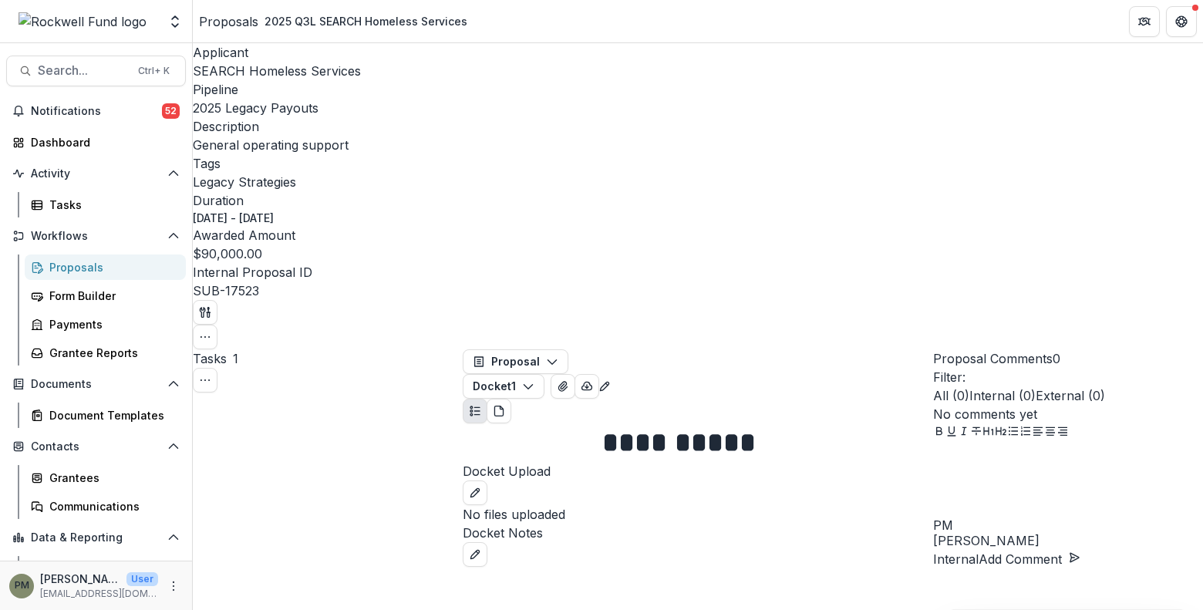
click at [280, 610] on link "View Task" at bounding box center [236, 622] width 98 height 25
select select "********"
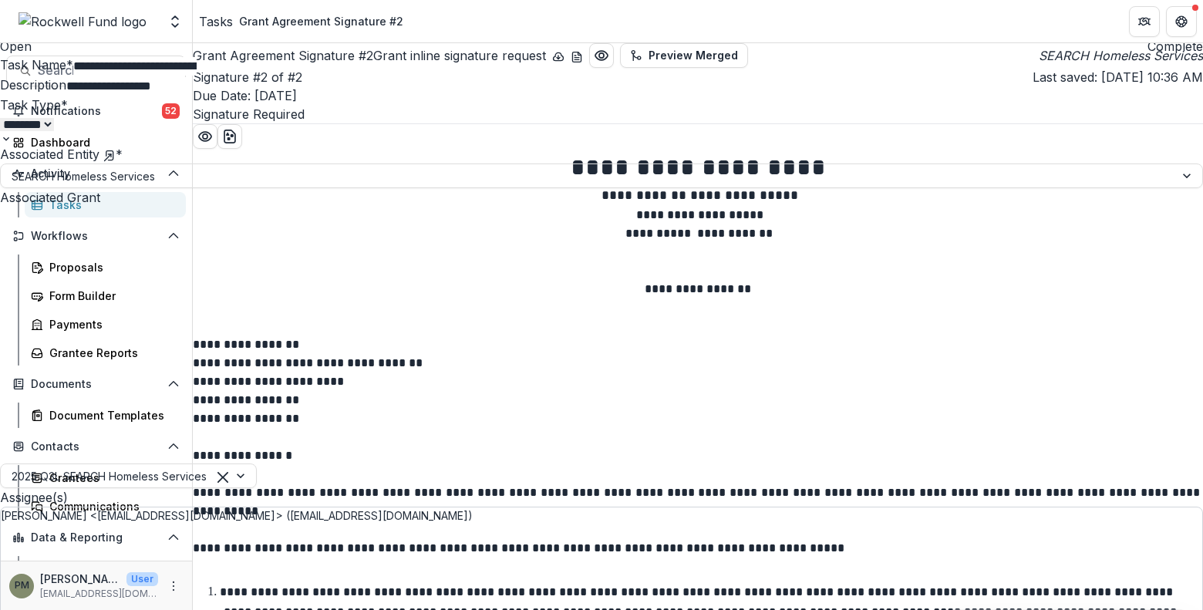
scroll to position [2, 0]
click at [12, 12] on button "Close" at bounding box center [6, 9] width 12 height 19
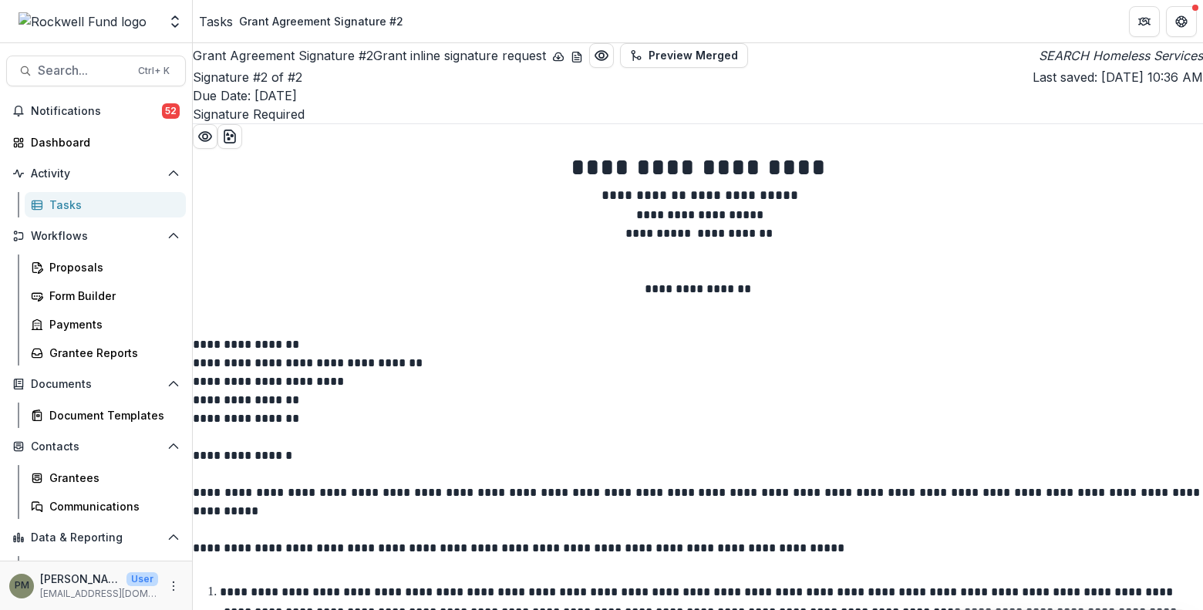
scroll to position [0, 0]
click at [1157, 25] on button "Get Help" at bounding box center [1181, 21] width 31 height 31
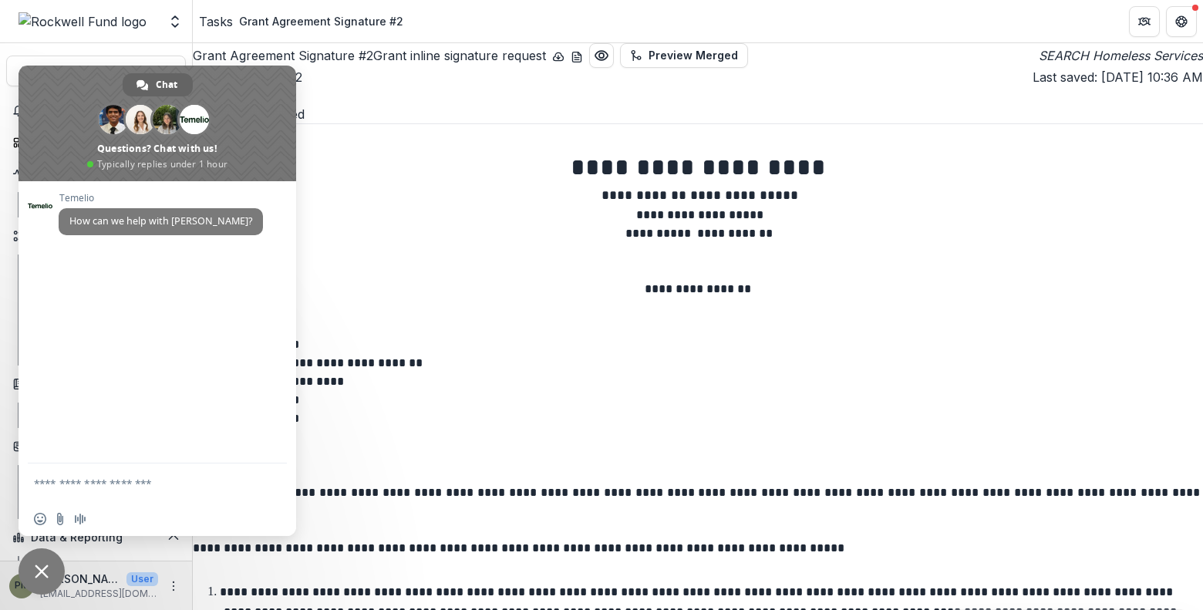
click at [421, 149] on div at bounding box center [698, 136] width 1010 height 25
click at [361, 105] on p "Due Date: [DATE]" at bounding box center [698, 95] width 1010 height 19
click at [1157, 20] on button "Get Help" at bounding box center [1181, 21] width 31 height 31
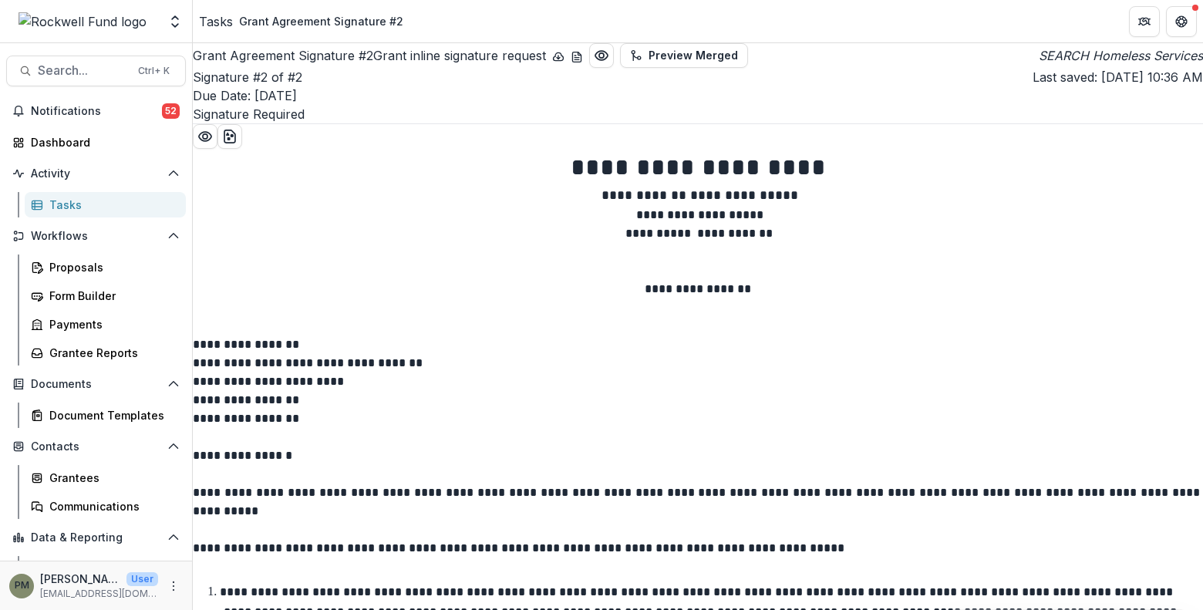
click at [220, 25] on div "Tasks" at bounding box center [216, 21] width 34 height 19
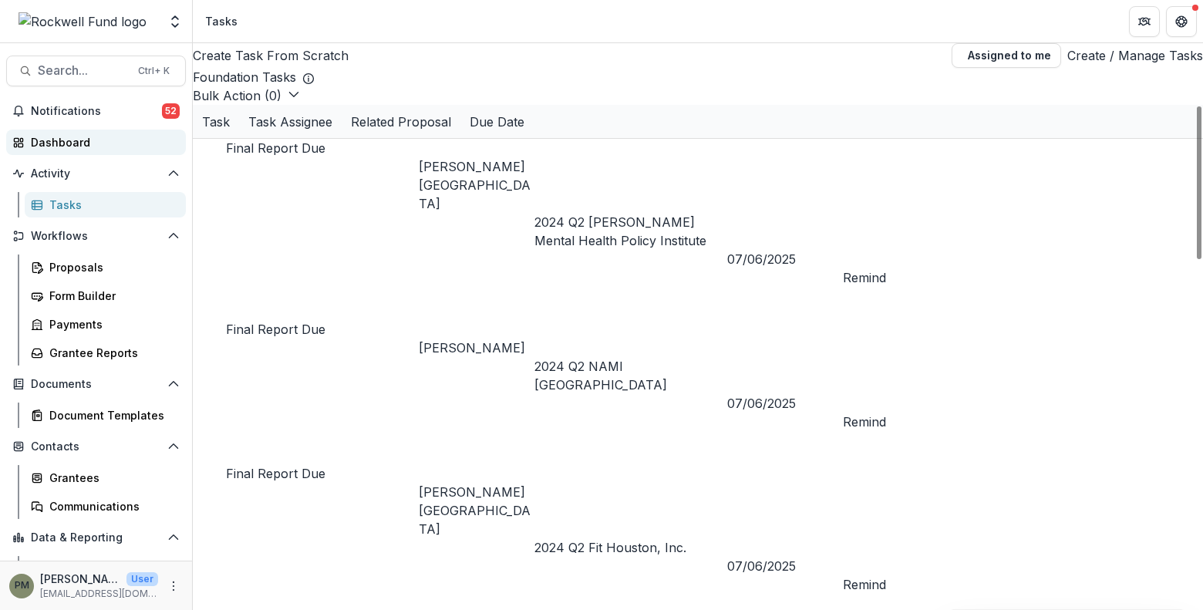
click at [57, 140] on div "Dashboard" at bounding box center [102, 142] width 143 height 16
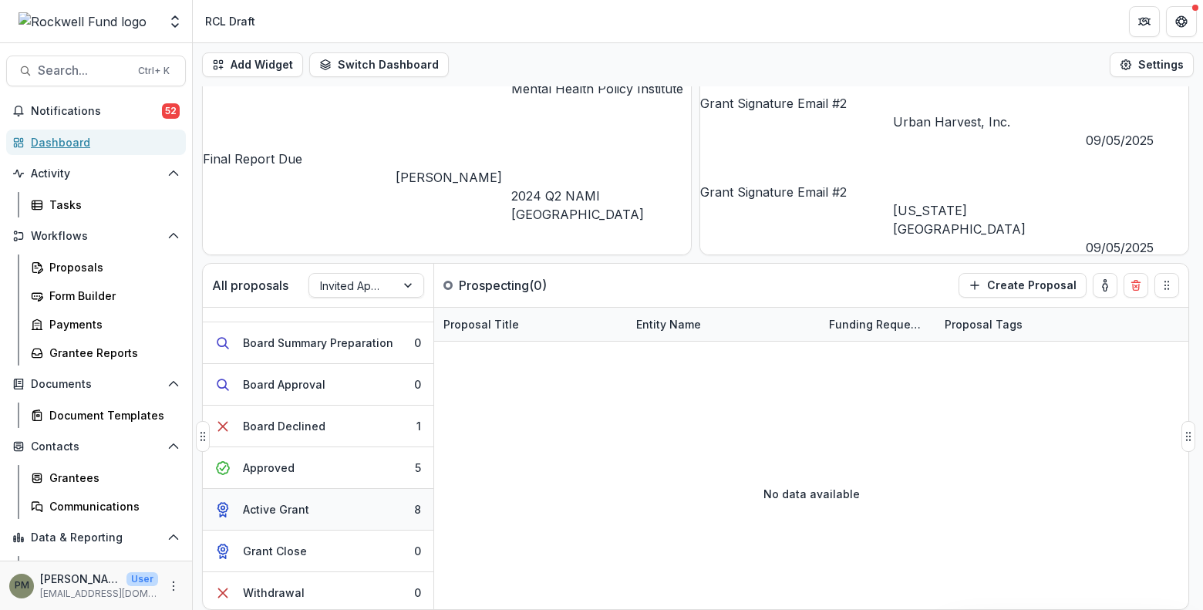
scroll to position [197, 0]
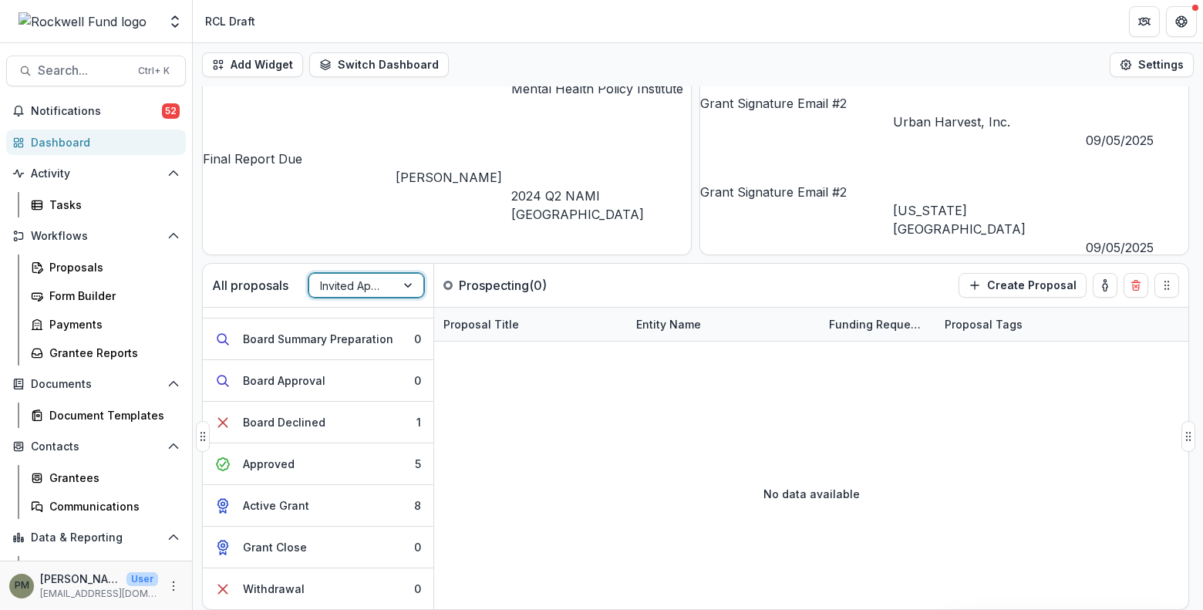
click at [402, 284] on div at bounding box center [409, 285] width 28 height 23
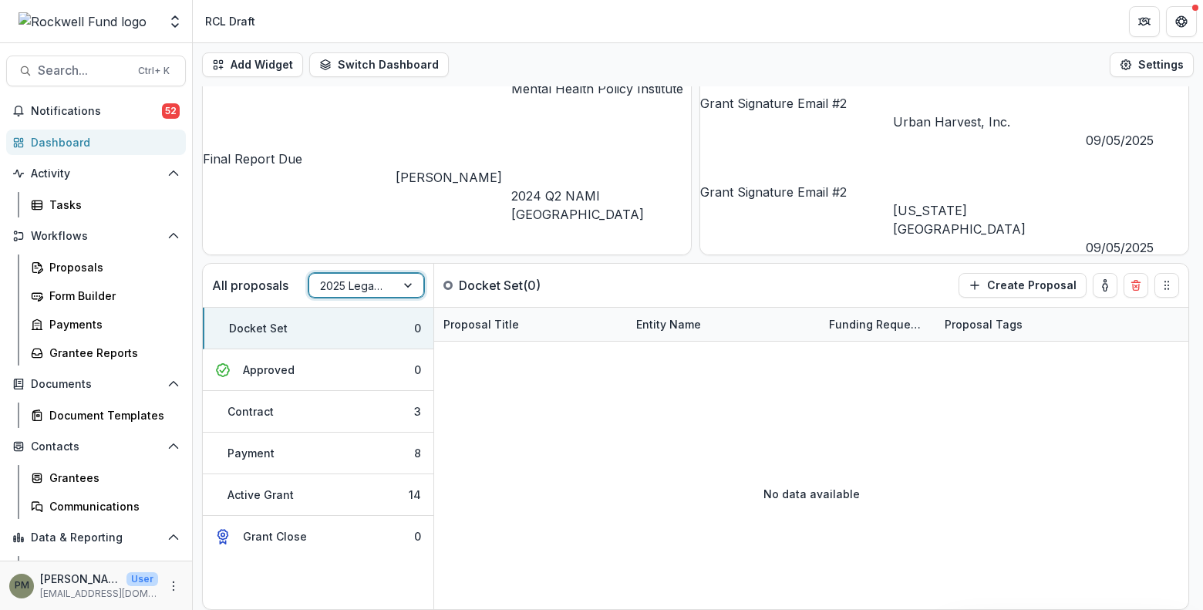
scroll to position [0, 0]
click at [330, 411] on button "Contract 3" at bounding box center [318, 412] width 231 height 42
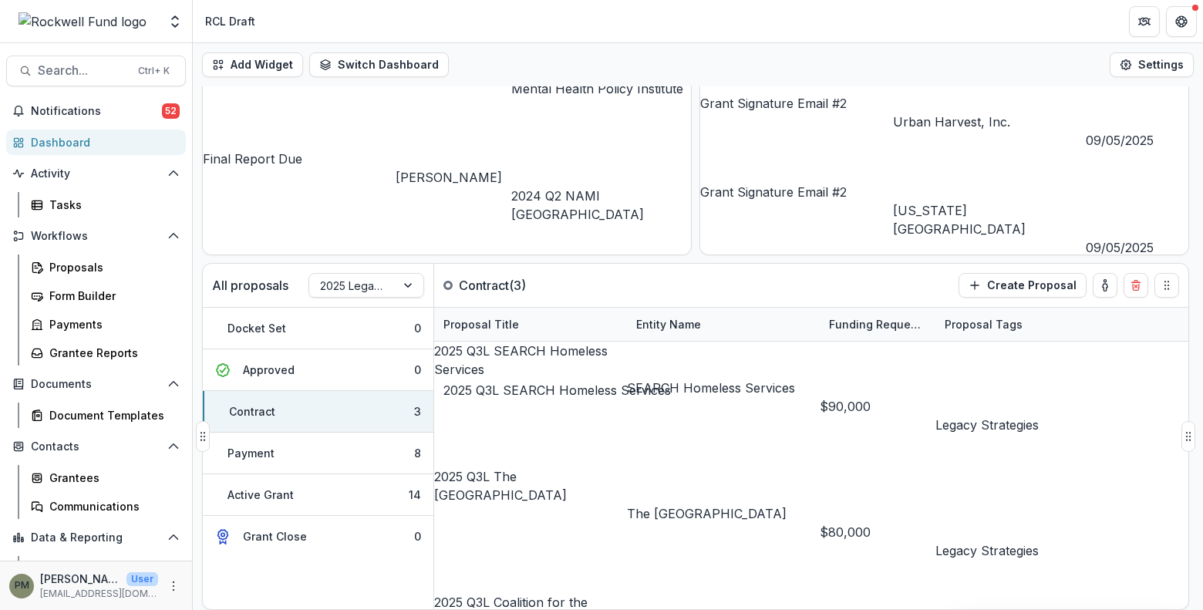
click at [563, 359] on link "2025 Q3L SEARCH Homeless Services" at bounding box center [520, 360] width 173 height 34
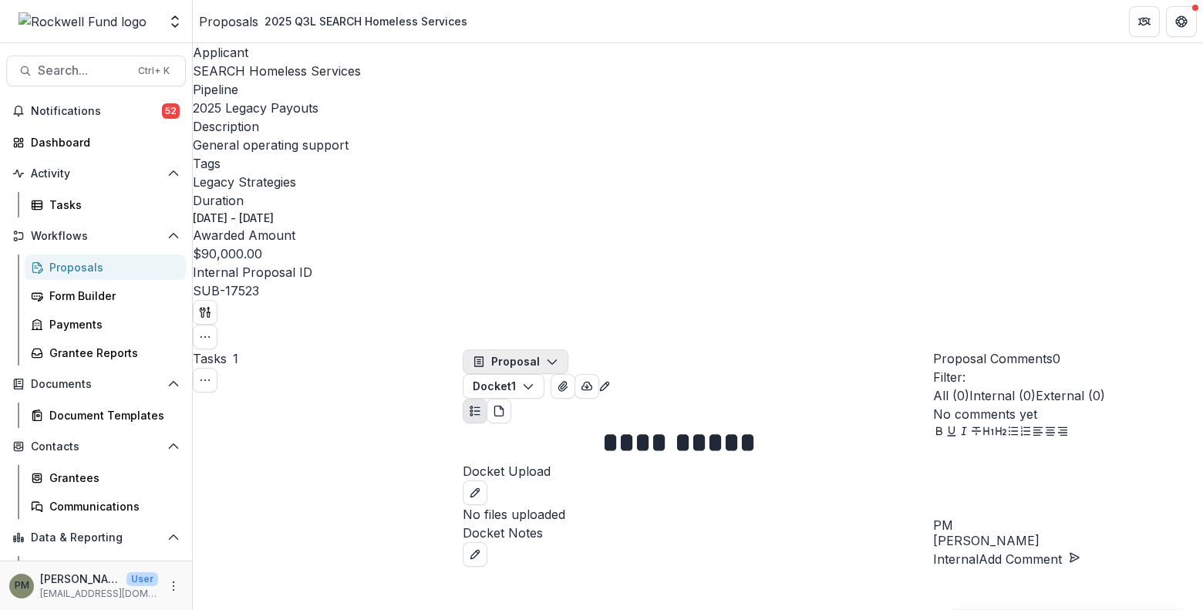
click at [557, 355] on icon "button" at bounding box center [552, 361] width 12 height 12
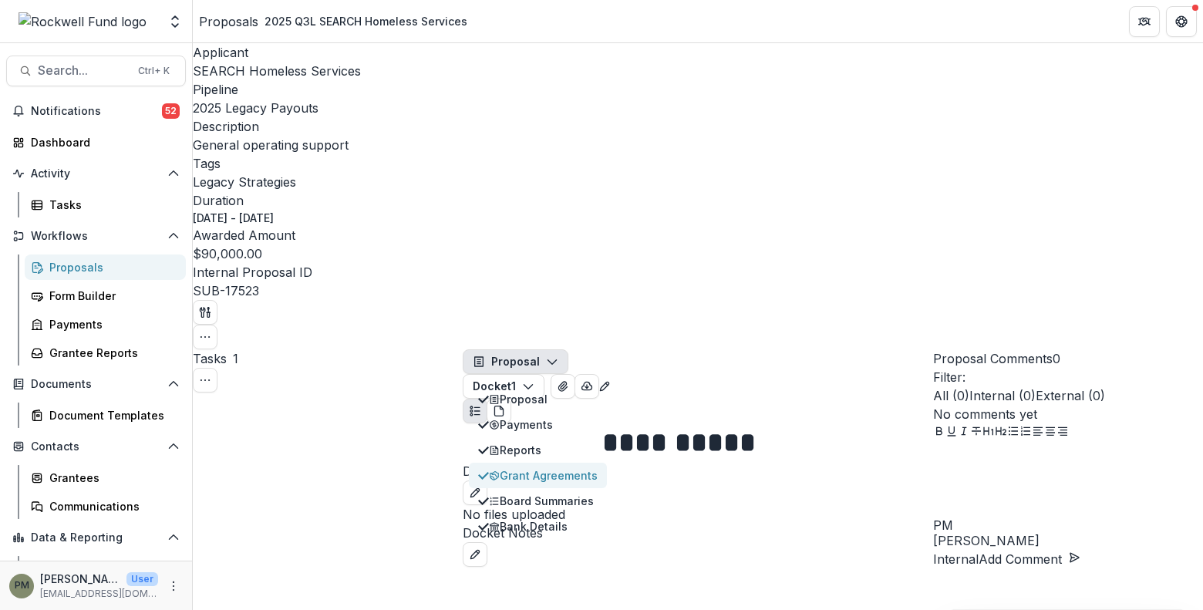
click at [565, 467] on div "Grant Agreements" at bounding box center [543, 475] width 109 height 16
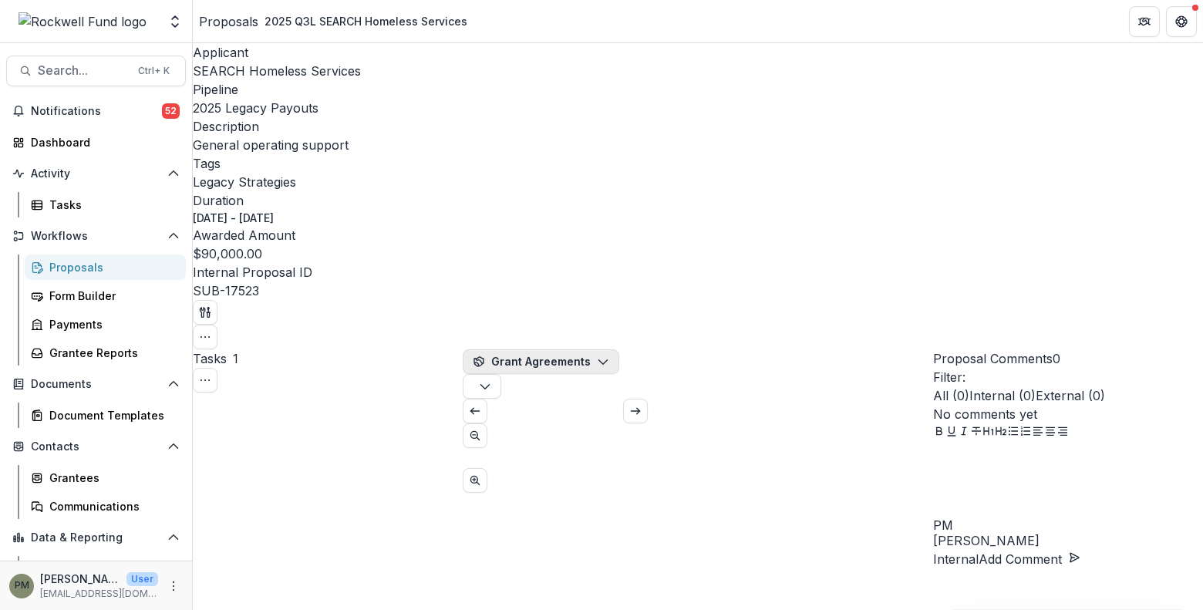
click at [594, 349] on button "Grant Agreements" at bounding box center [541, 361] width 156 height 25
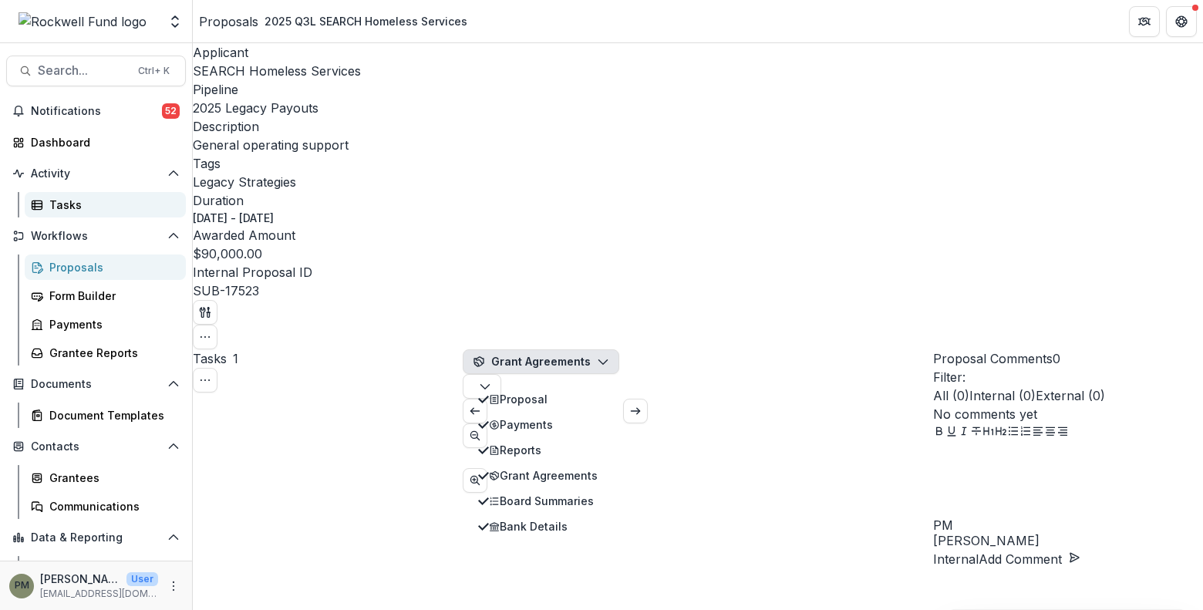
click at [84, 205] on div "Tasks" at bounding box center [111, 205] width 124 height 16
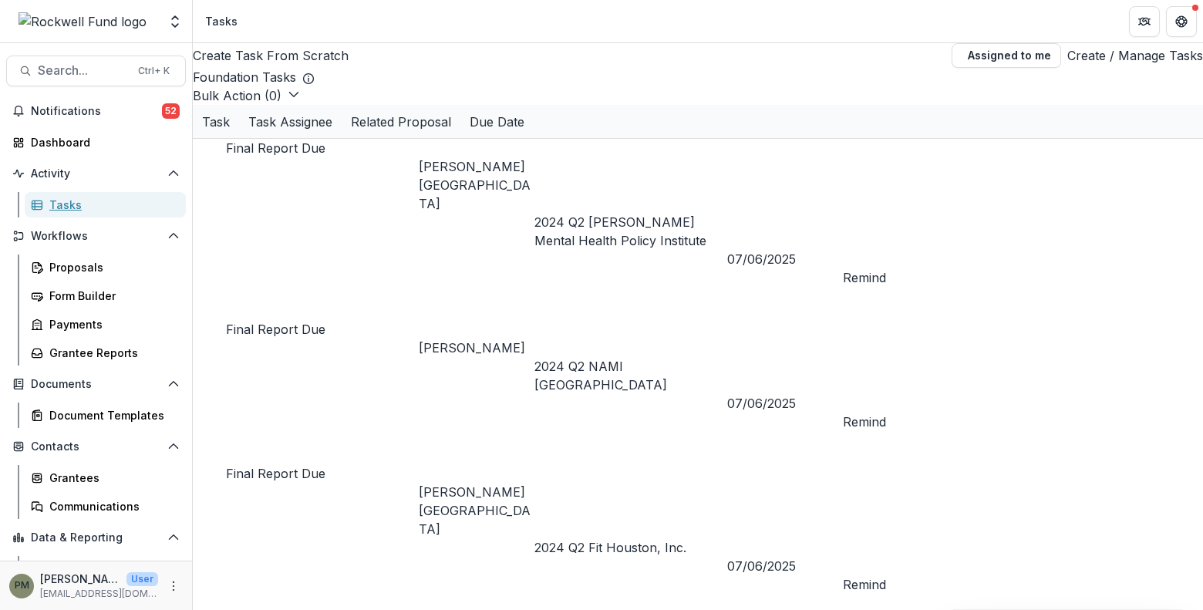
scroll to position [154, 0]
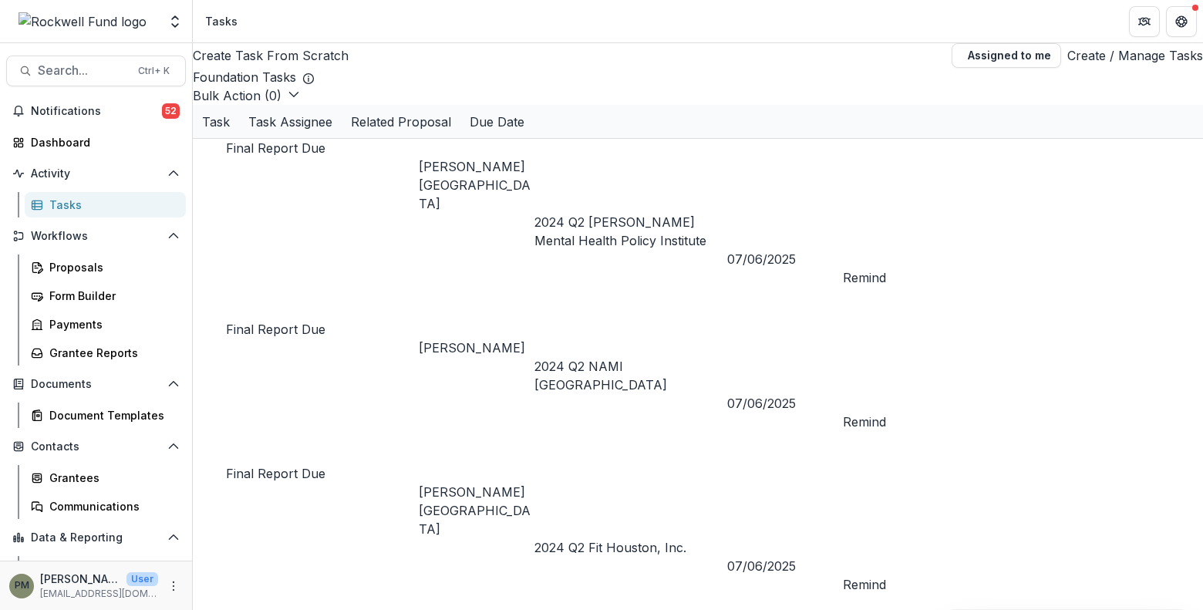
select select "********"
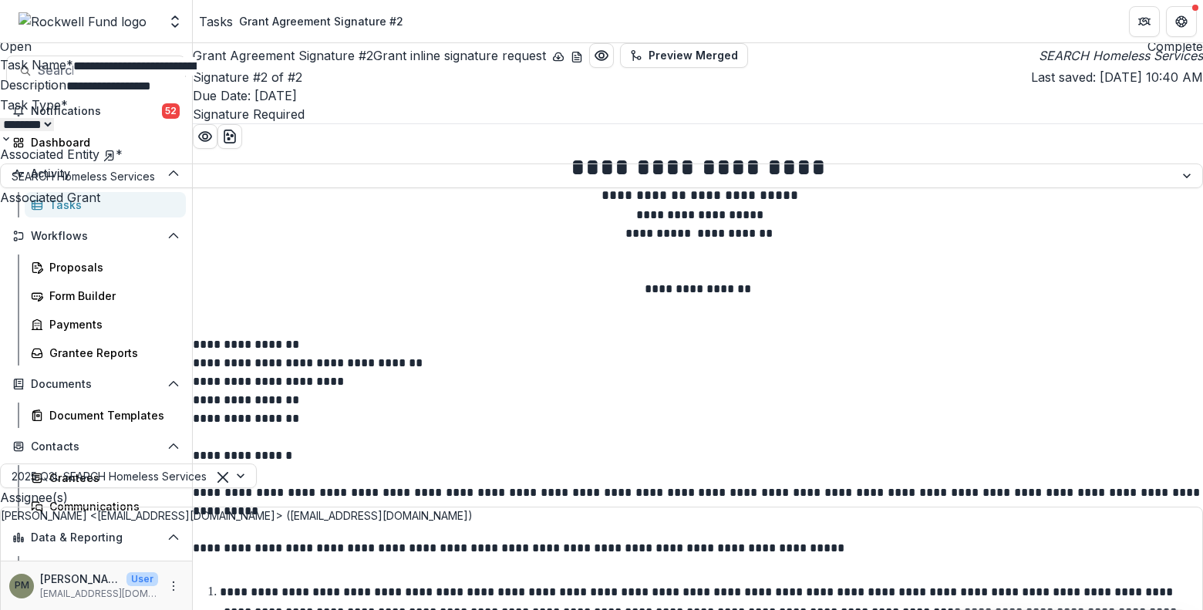
click at [12, 14] on icon "Close" at bounding box center [6, 11] width 12 height 12
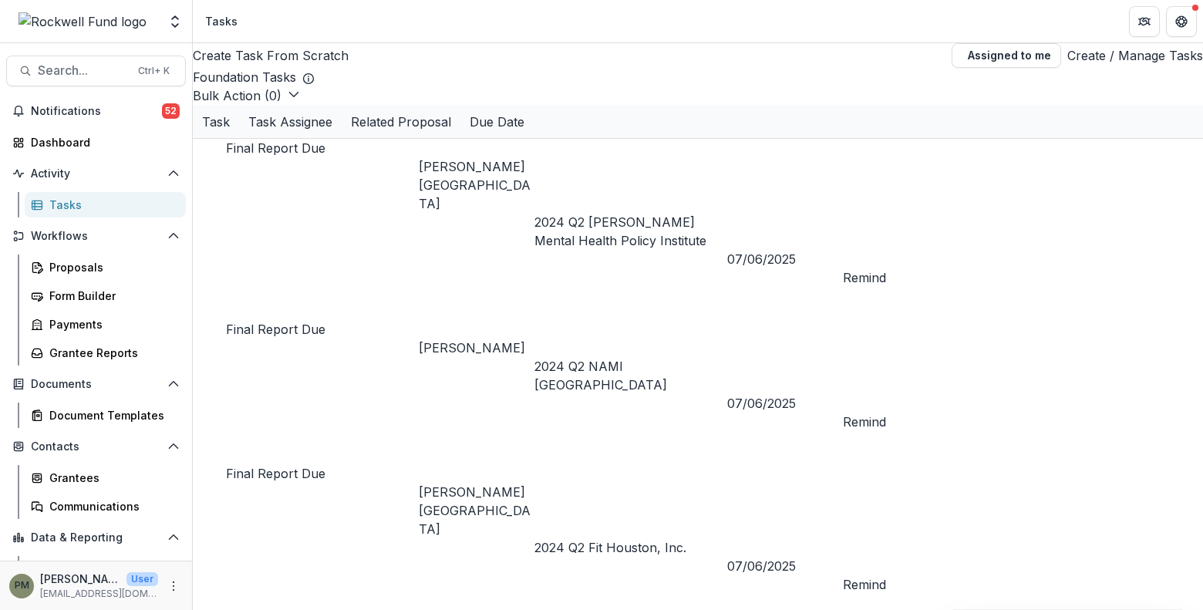
scroll to position [154, 0]
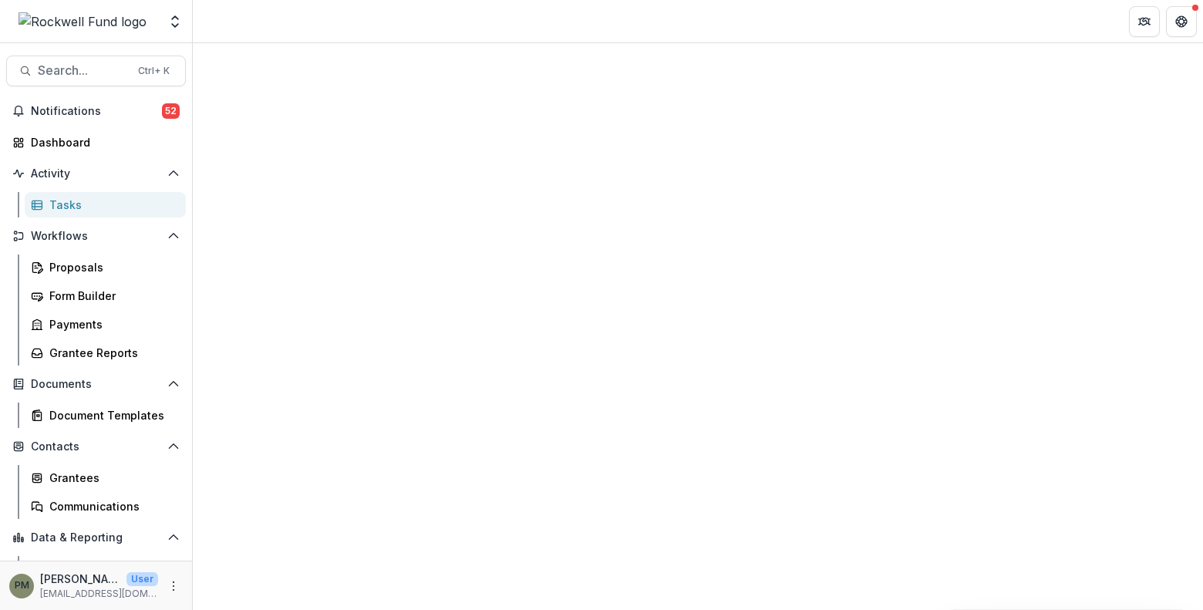
select select "********"
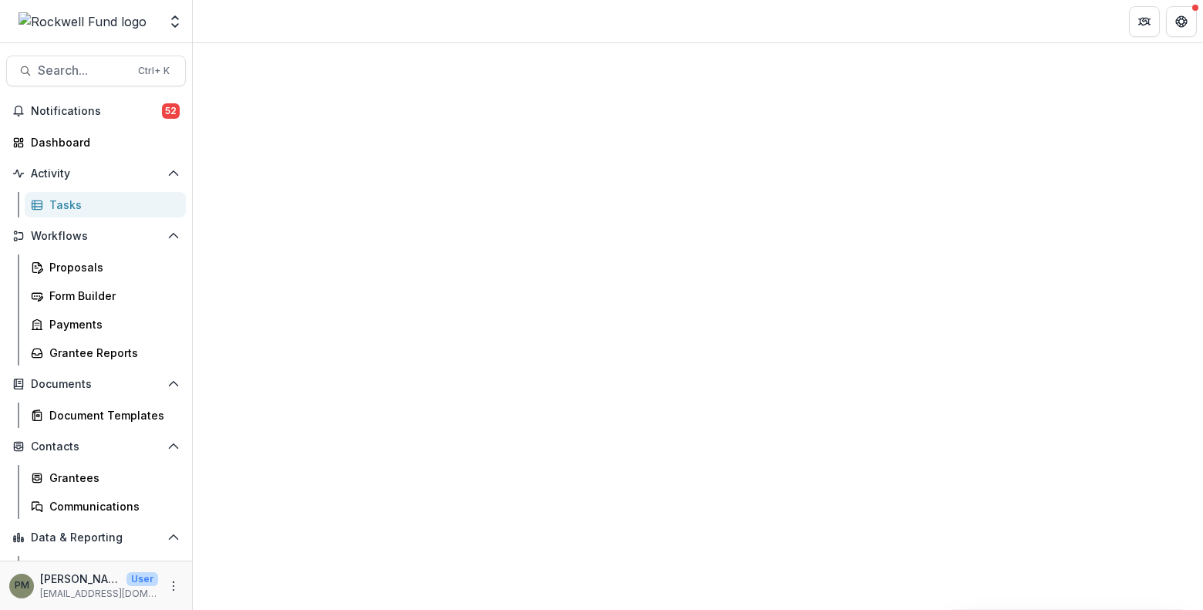
select select "********"
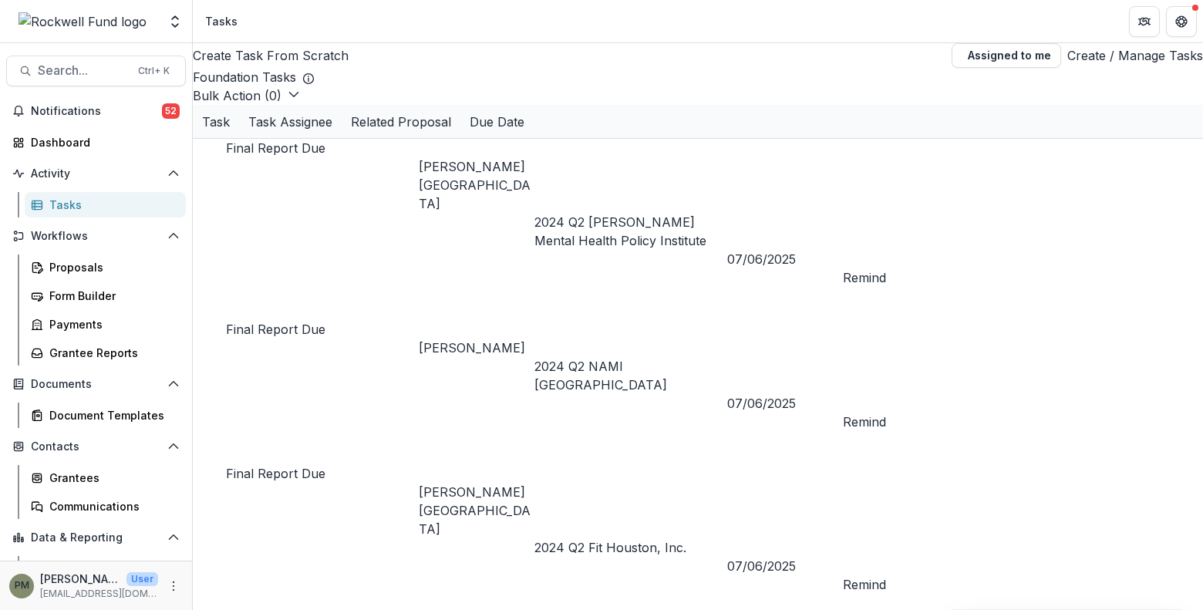
scroll to position [154, 0]
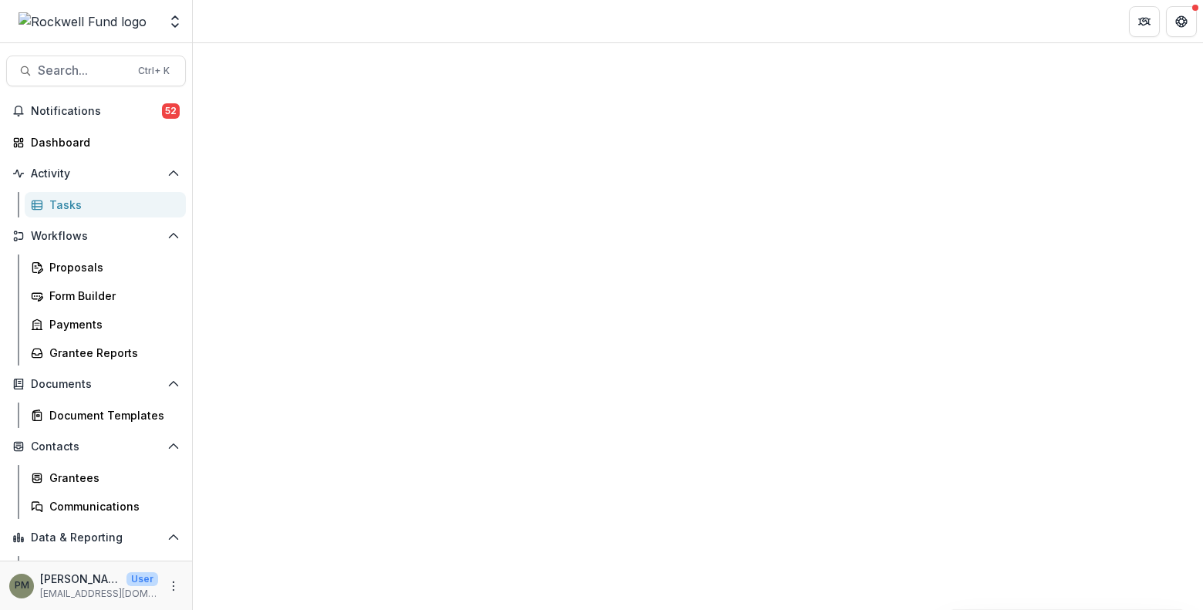
select select "********"
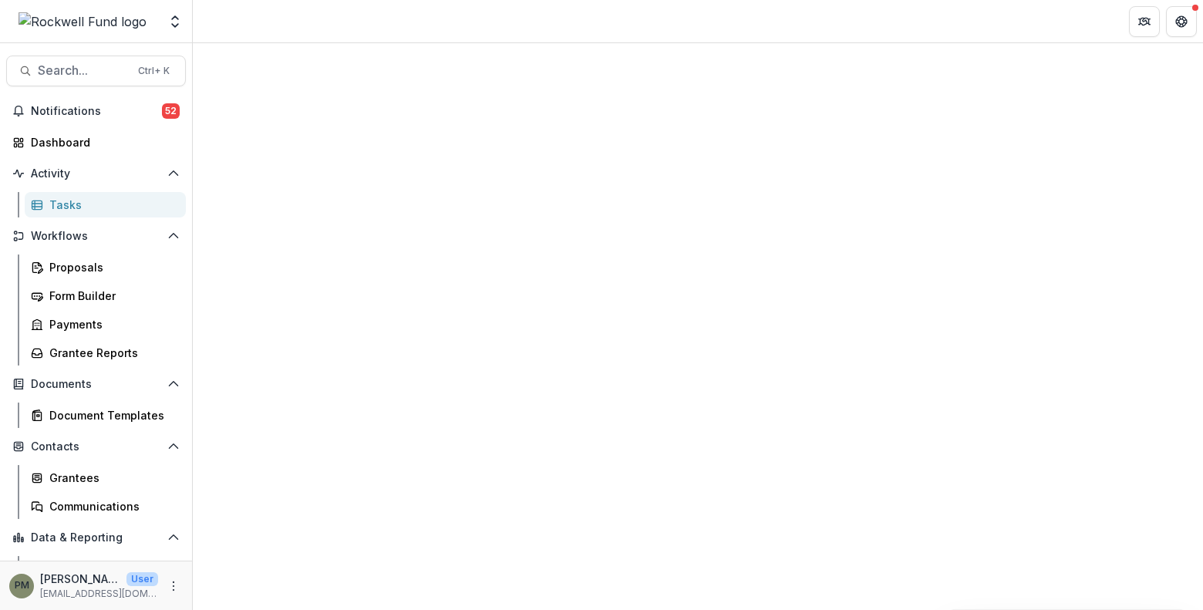
select select "********"
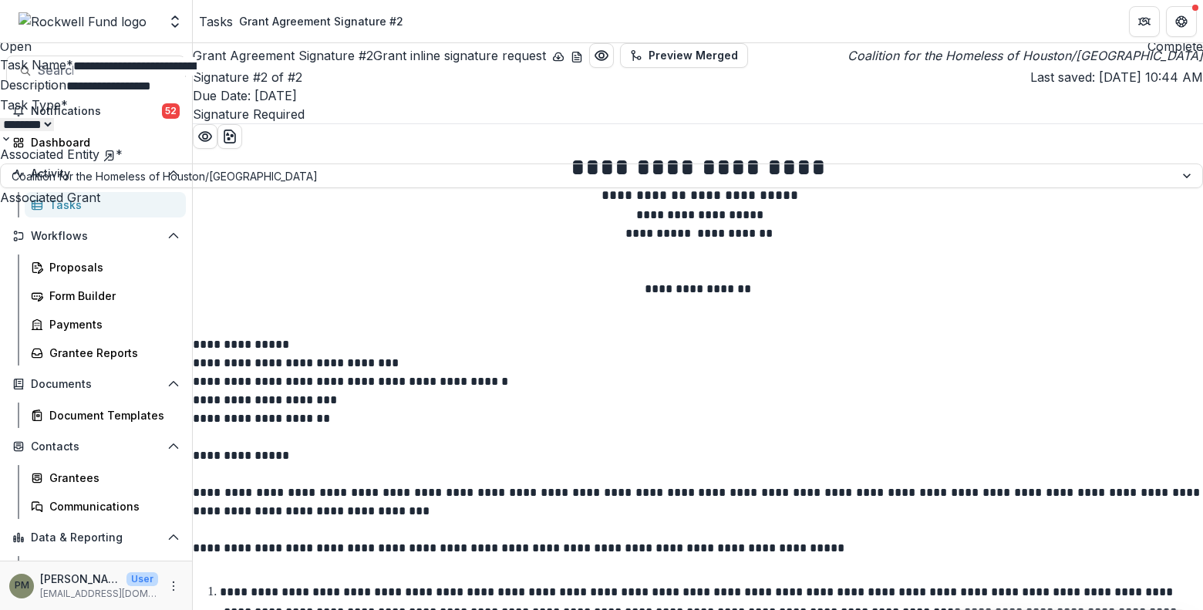
click at [12, 18] on button "Close" at bounding box center [6, 9] width 12 height 19
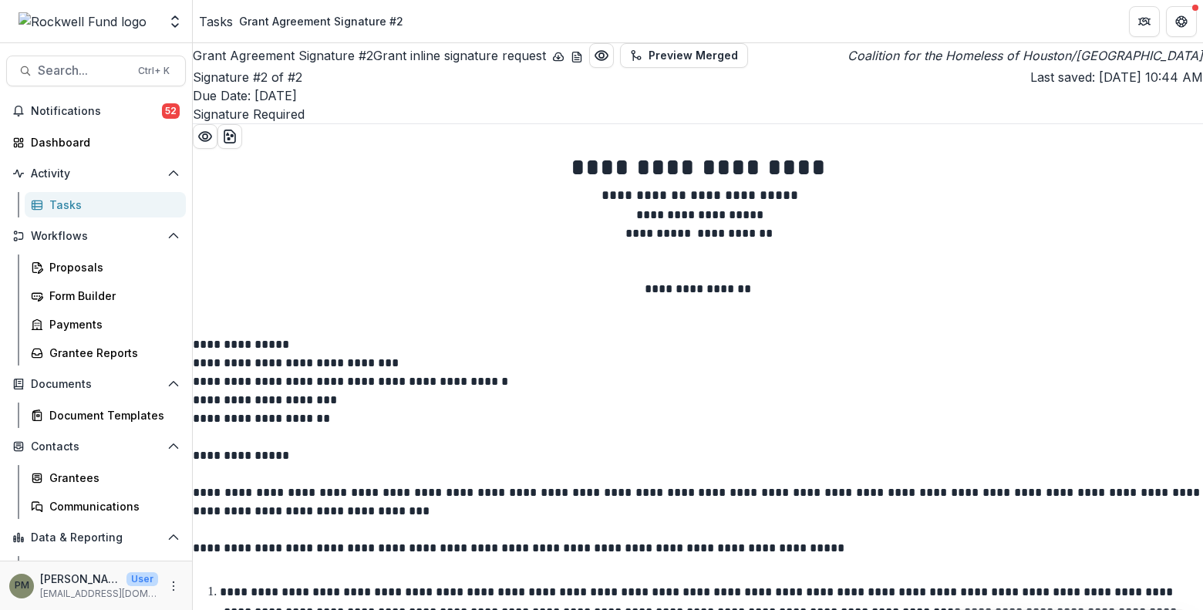
click at [211, 26] on div "Tasks" at bounding box center [216, 21] width 34 height 19
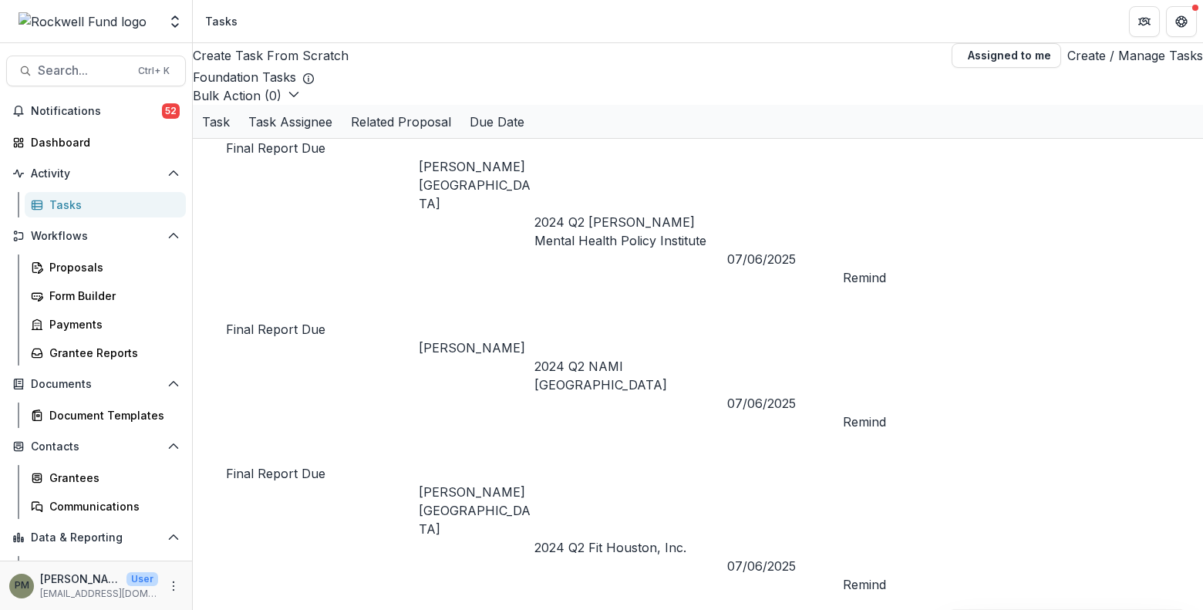
scroll to position [154, 0]
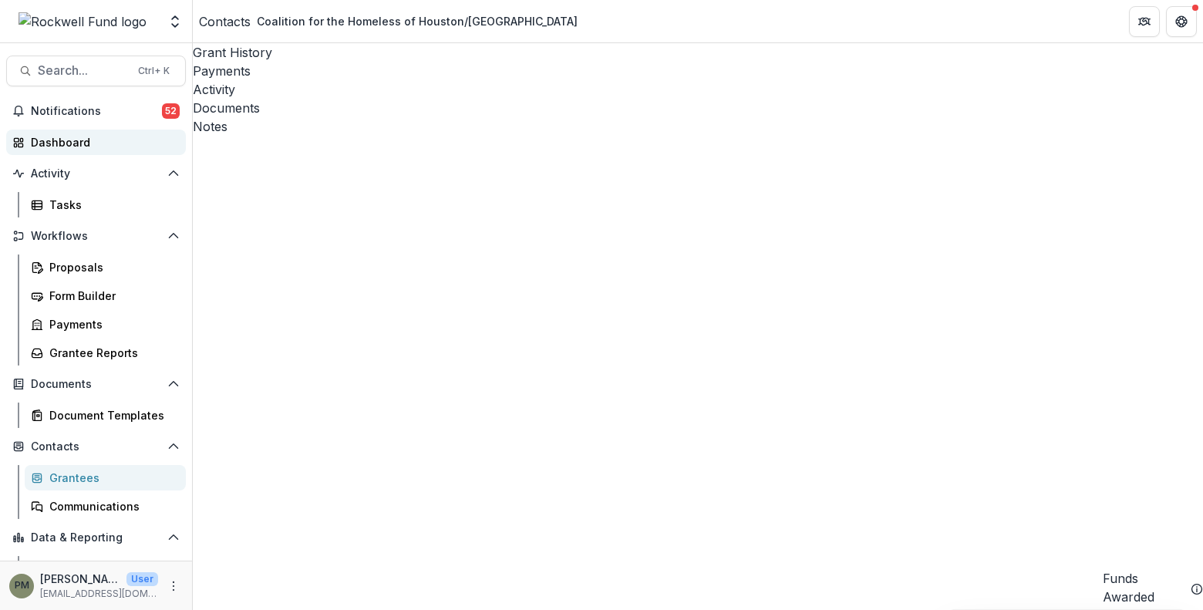
click at [93, 136] on div "Dashboard" at bounding box center [102, 142] width 143 height 16
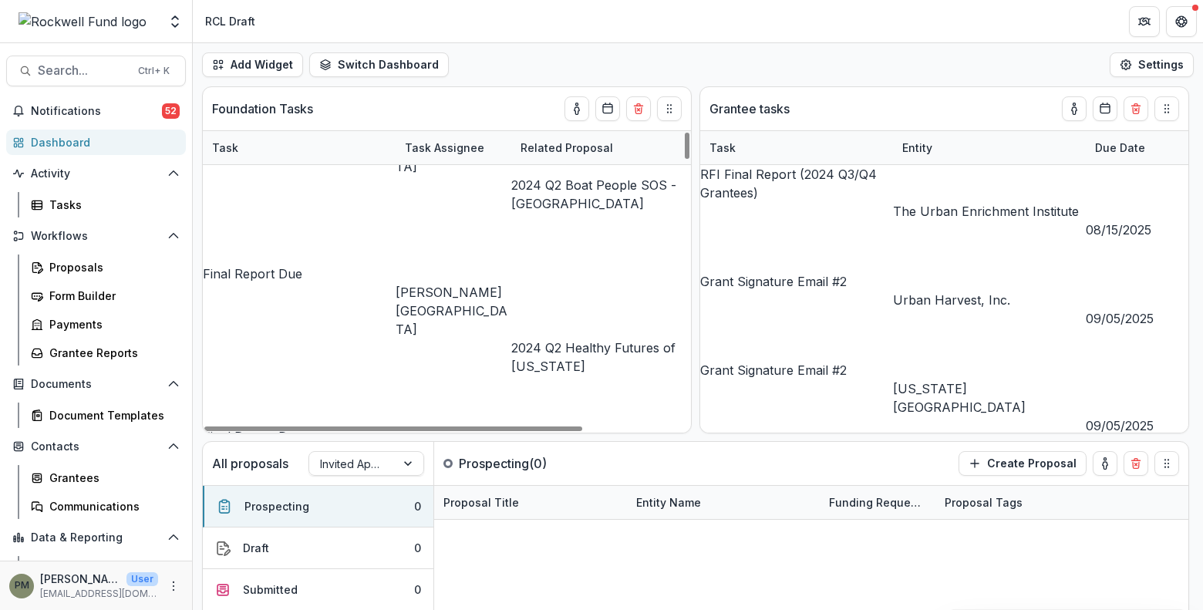
scroll to position [540, 0]
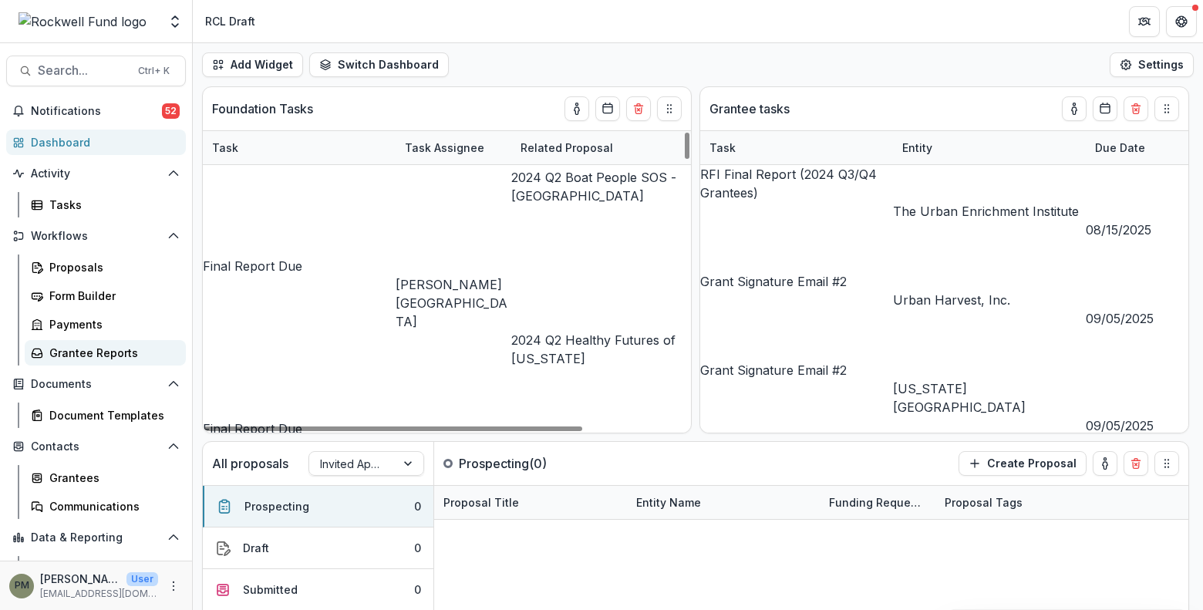
click at [65, 353] on div "Grantee Reports" at bounding box center [111, 353] width 124 height 16
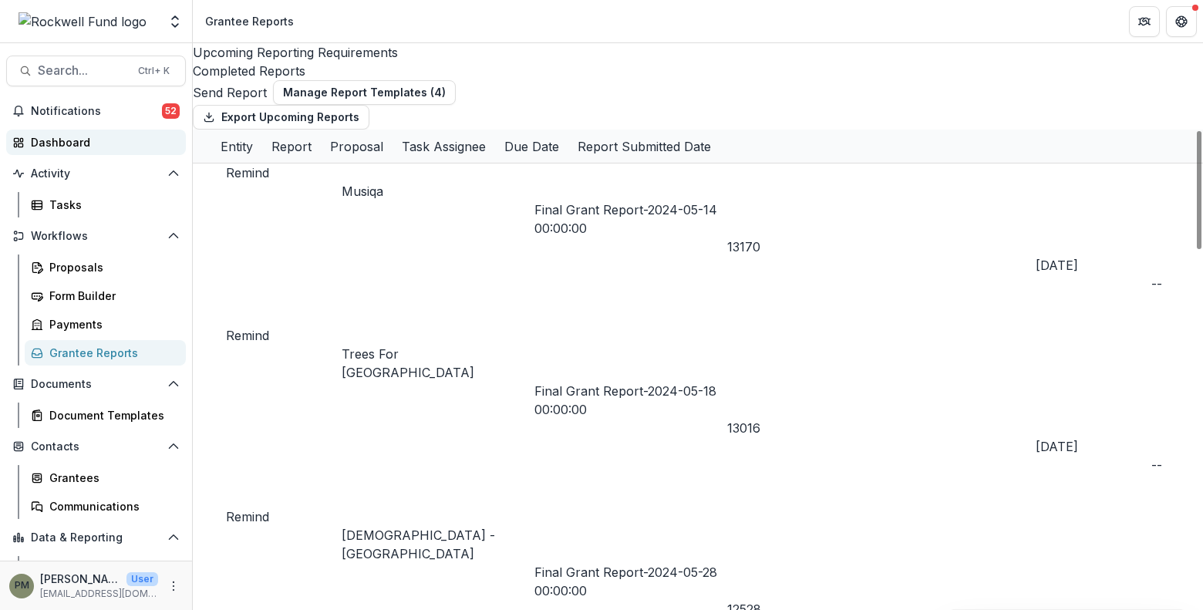
click at [116, 142] on div "Dashboard" at bounding box center [102, 142] width 143 height 16
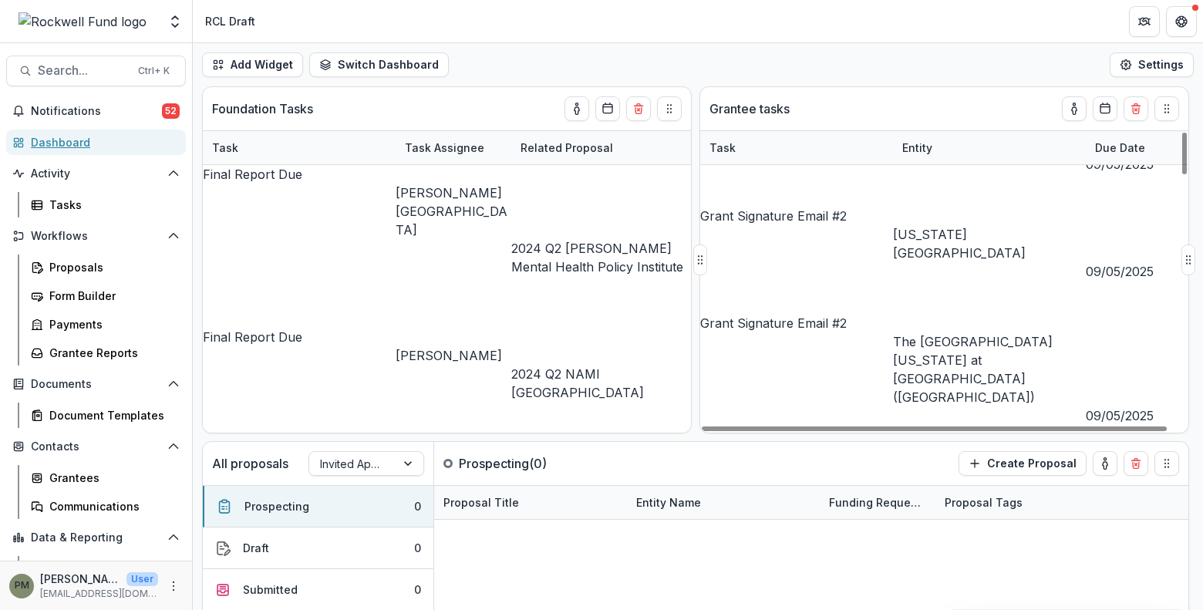
scroll to position [385, 0]
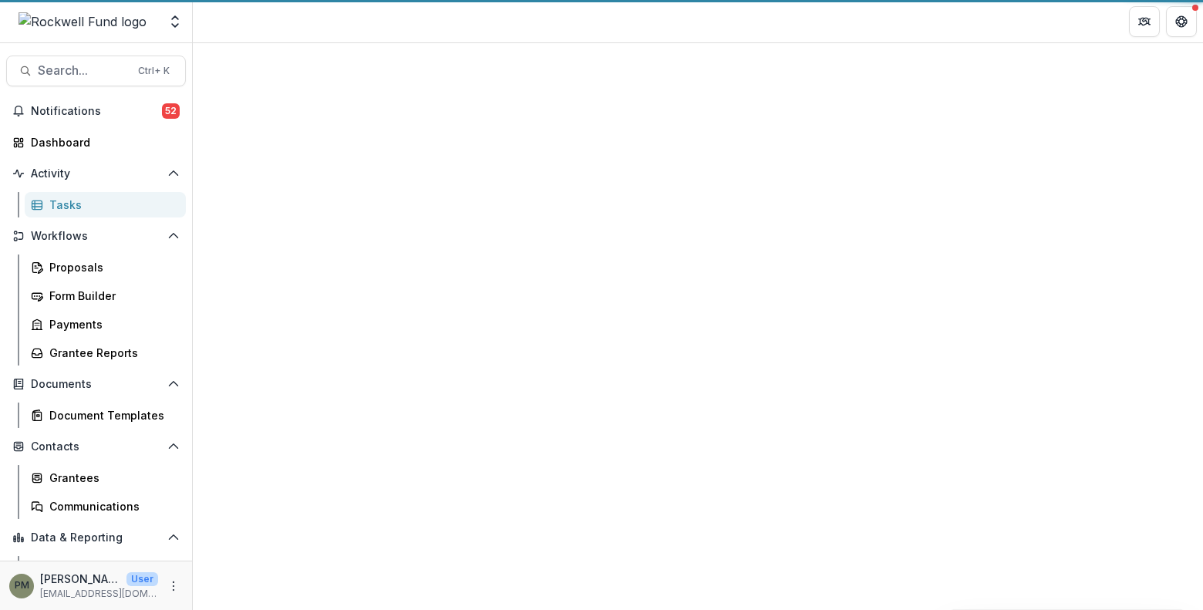
select select "********"
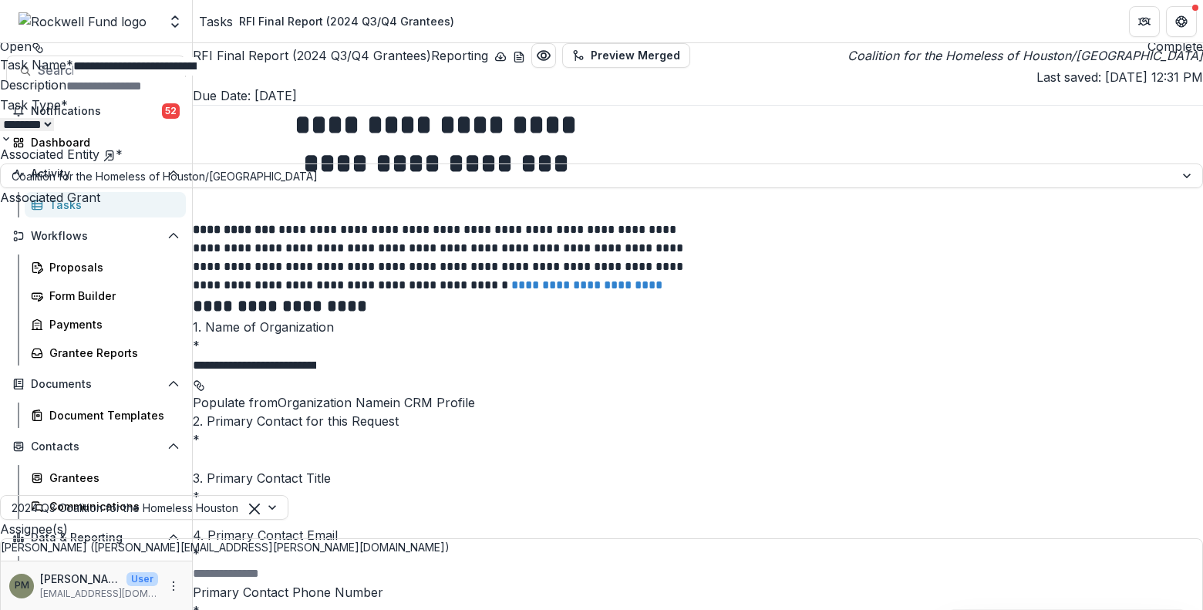
click at [391, 610] on div "**********" at bounding box center [601, 610] width 1203 height 0
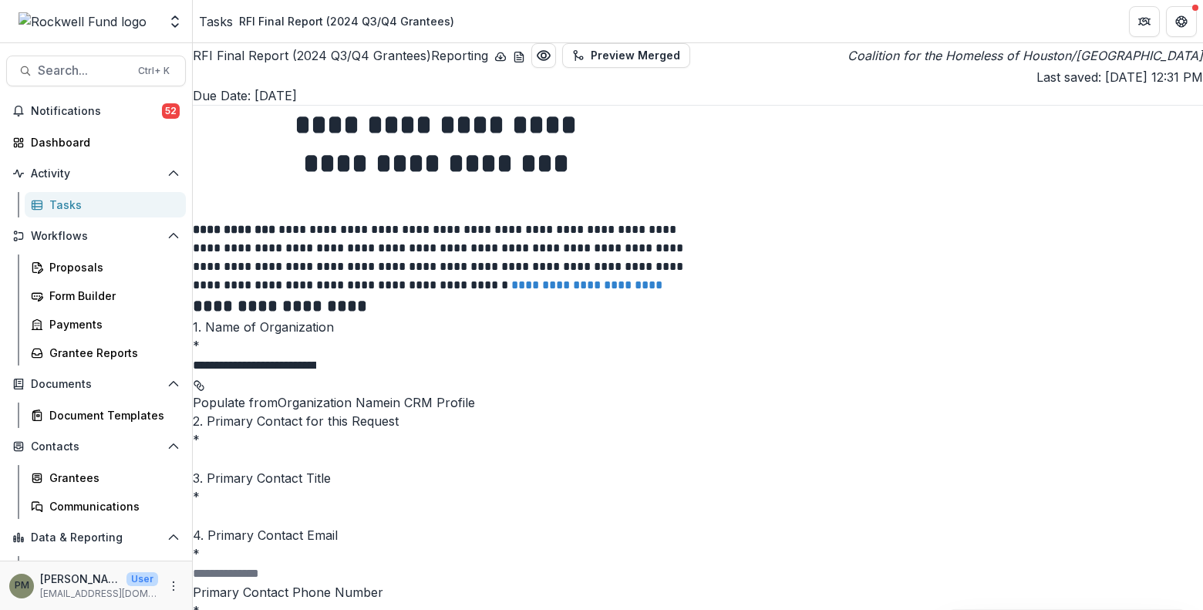
click at [222, 24] on div "Tasks" at bounding box center [216, 21] width 34 height 19
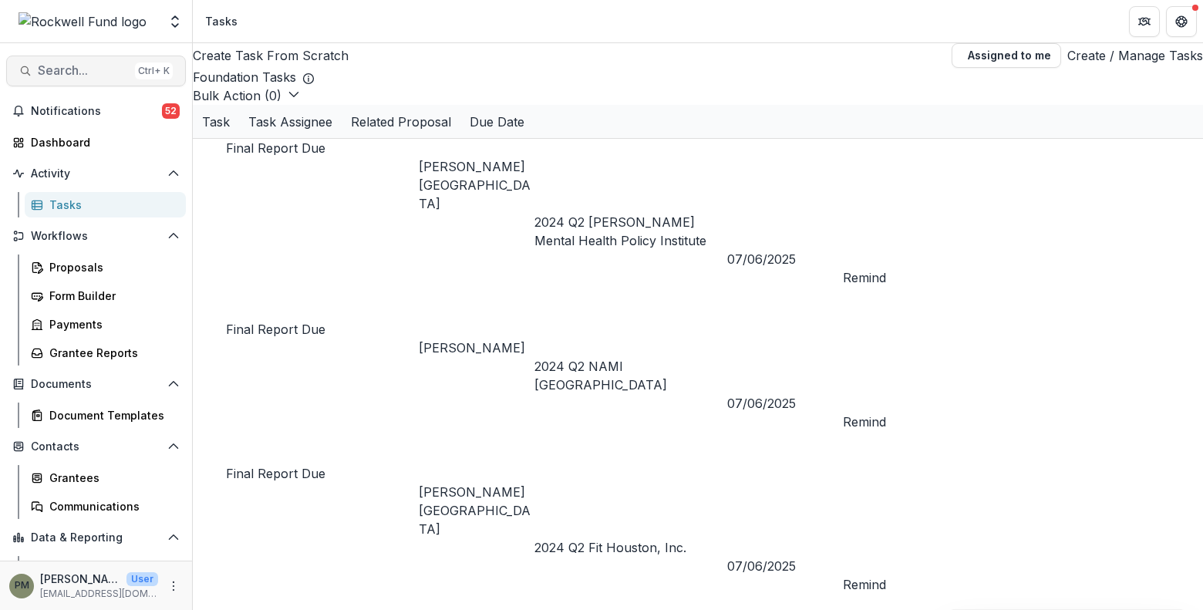
click at [79, 75] on span "Search..." at bounding box center [83, 70] width 91 height 15
type input "**"
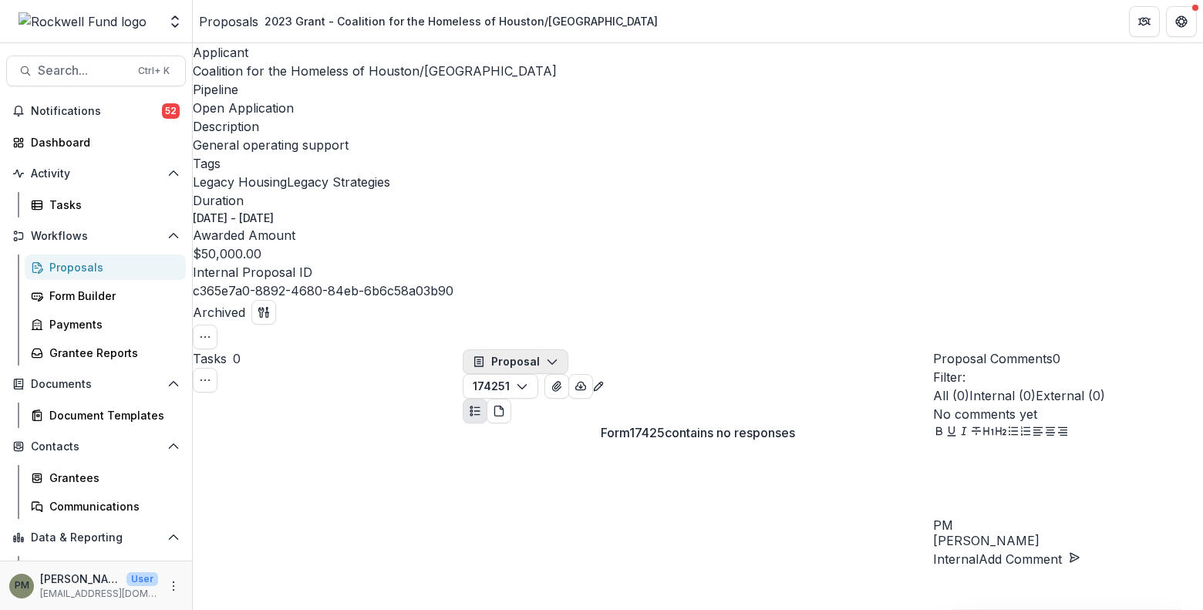
click at [562, 349] on button "Proposal" at bounding box center [516, 361] width 106 height 25
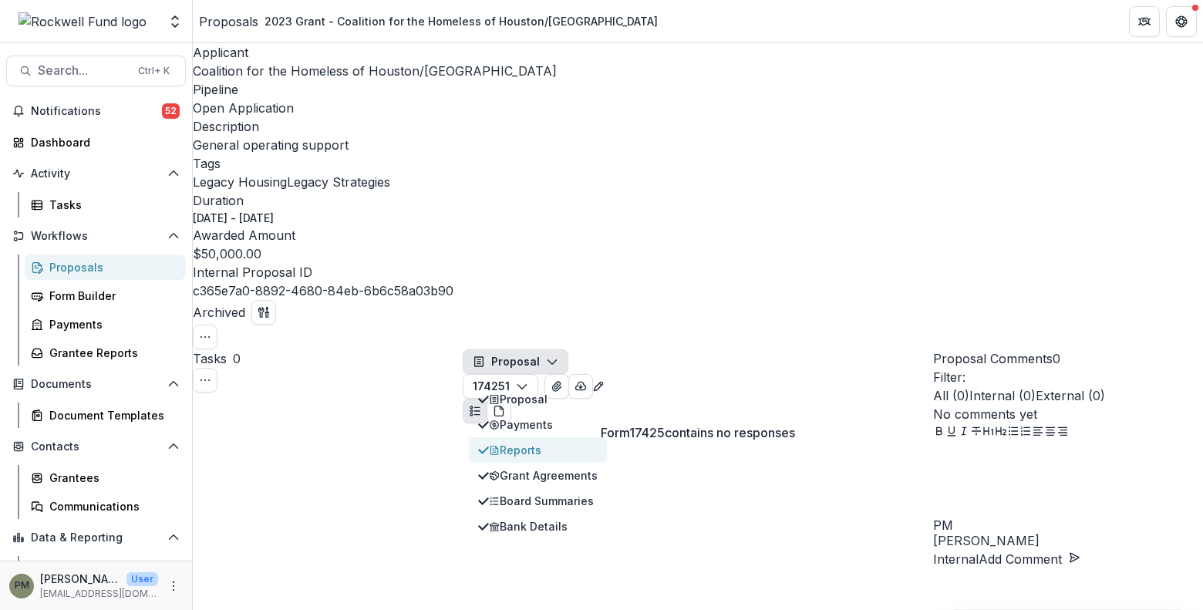
click at [560, 442] on div "Reports" at bounding box center [543, 450] width 109 height 16
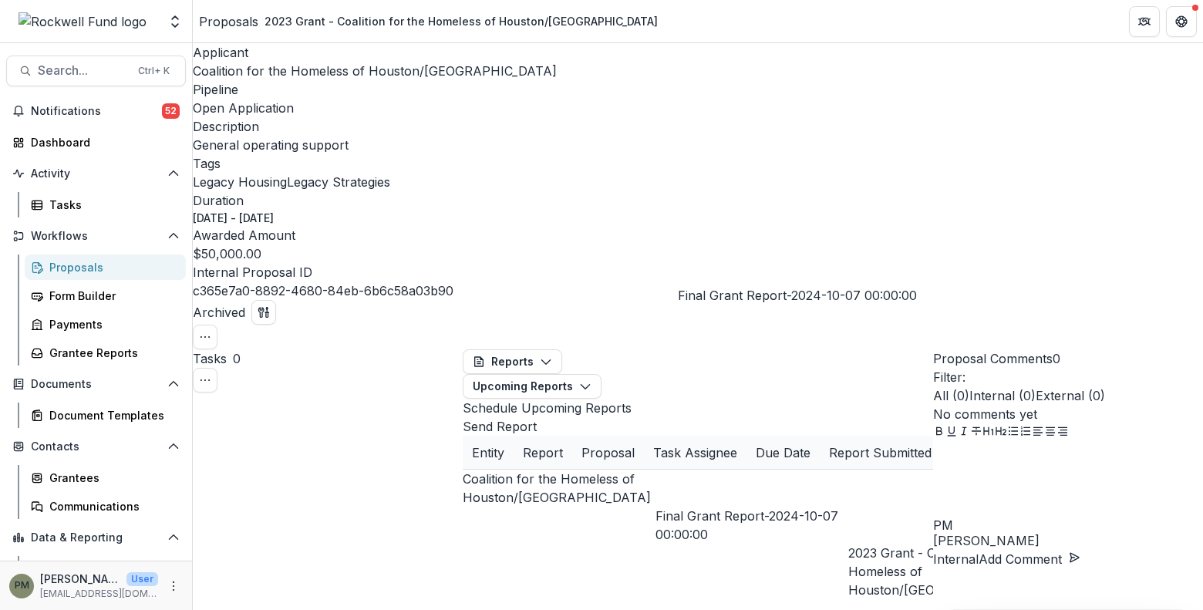
click at [726, 508] on link "Final Grant Report-2024-10-07 00:00:00" at bounding box center [746, 525] width 183 height 34
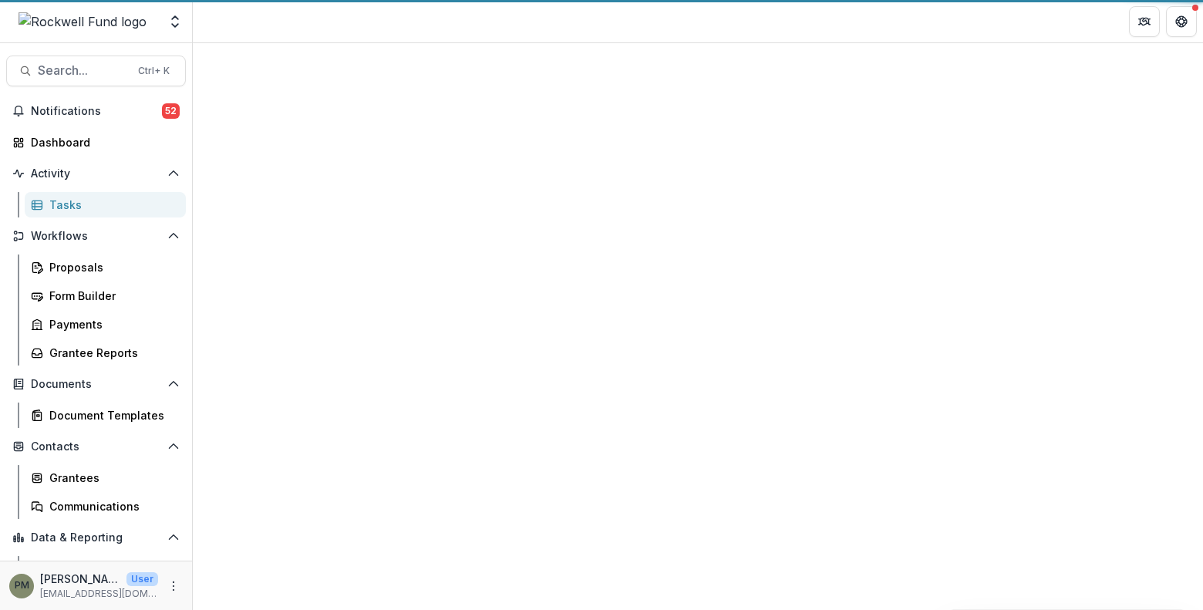
select select "********"
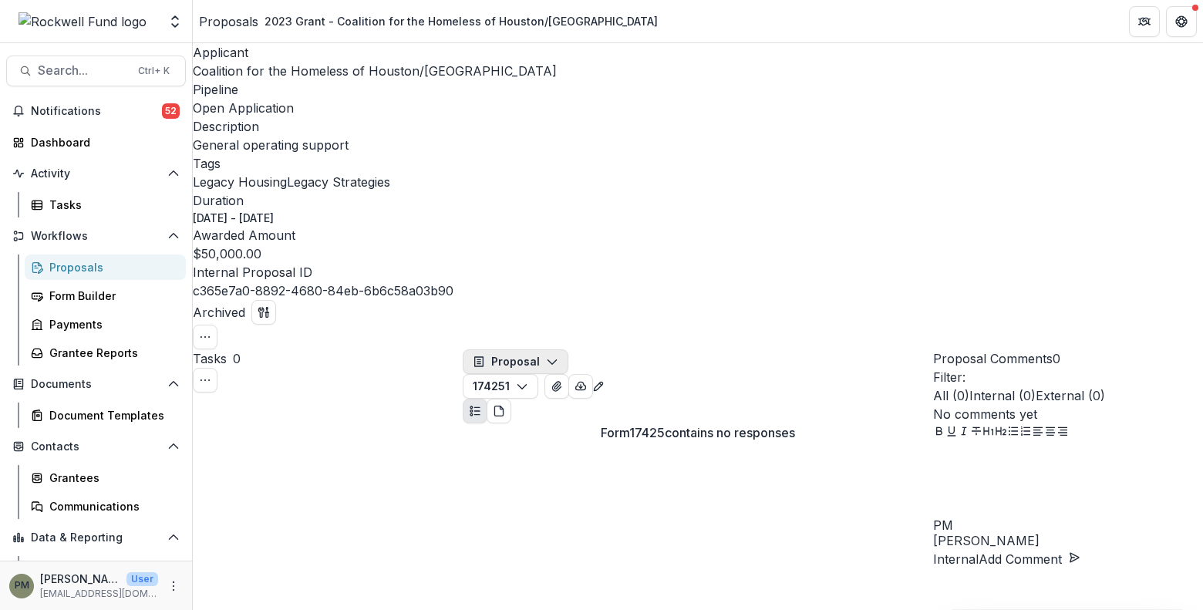
click at [528, 349] on button "Proposal" at bounding box center [516, 361] width 106 height 25
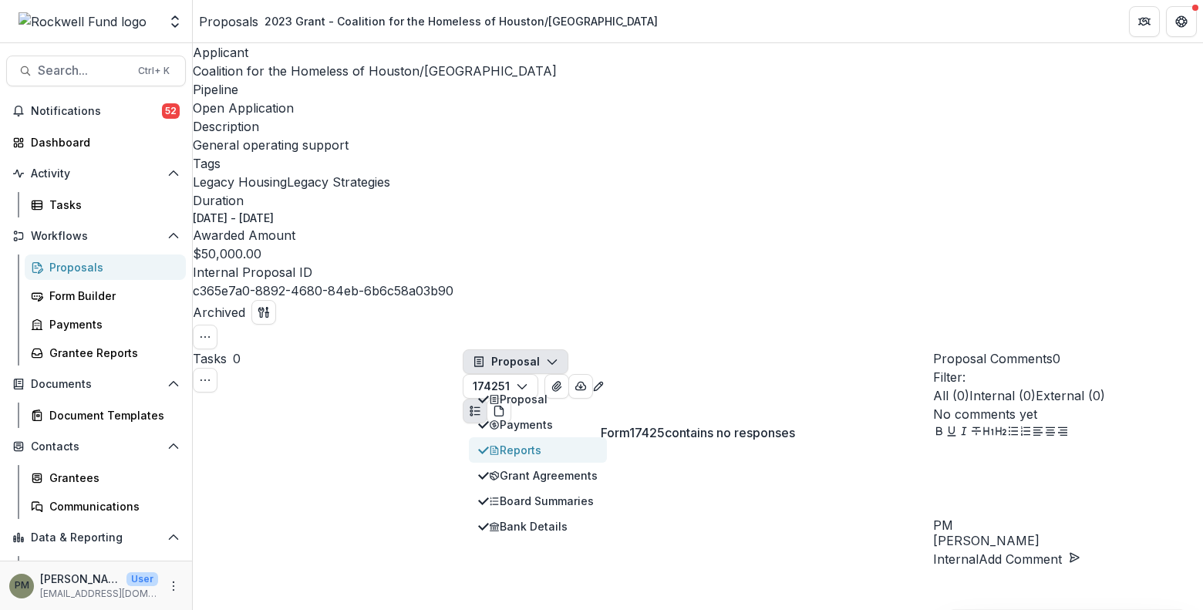
click at [550, 442] on div "Reports" at bounding box center [543, 450] width 109 height 16
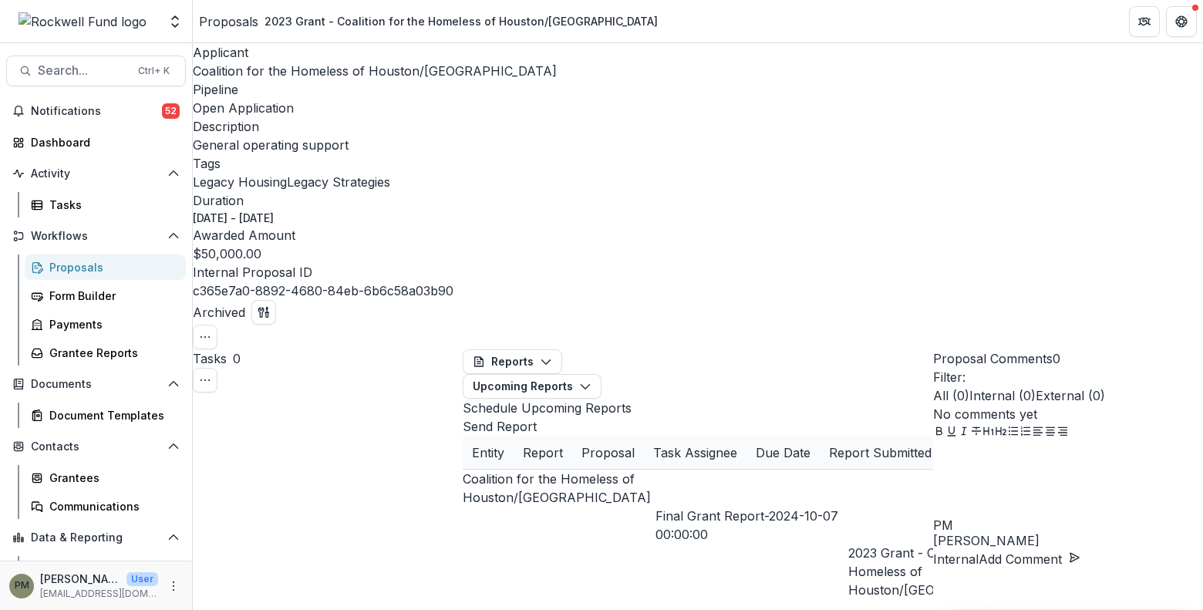
click at [275, 74] on span "Coalition for the Homeless of Houston/[GEOGRAPHIC_DATA]" at bounding box center [375, 70] width 364 height 15
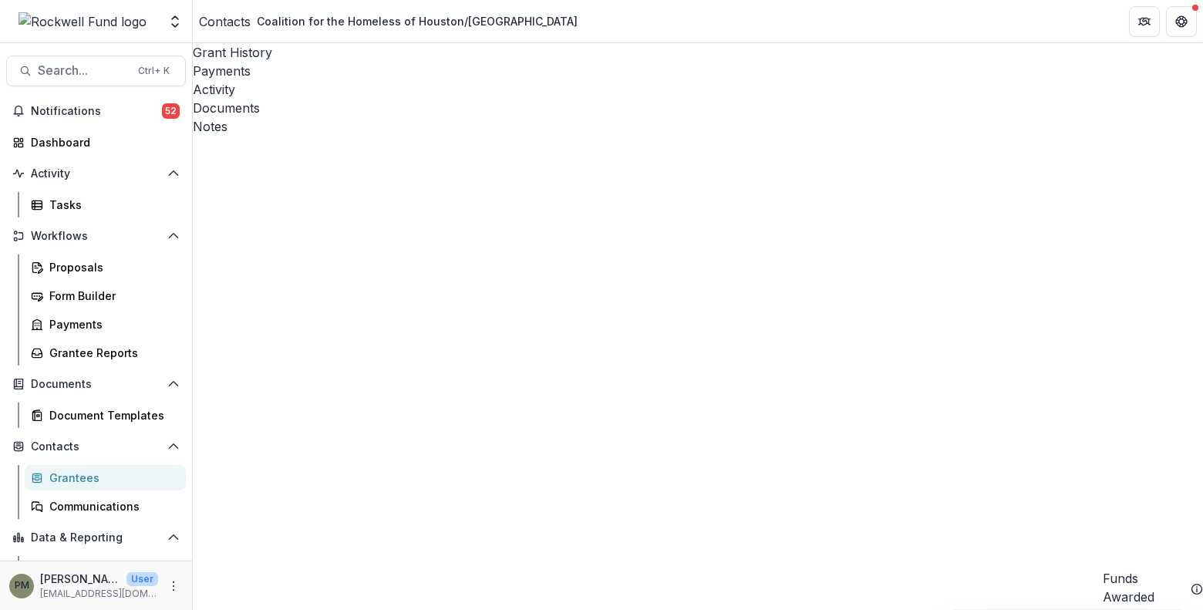
scroll to position [154, 0]
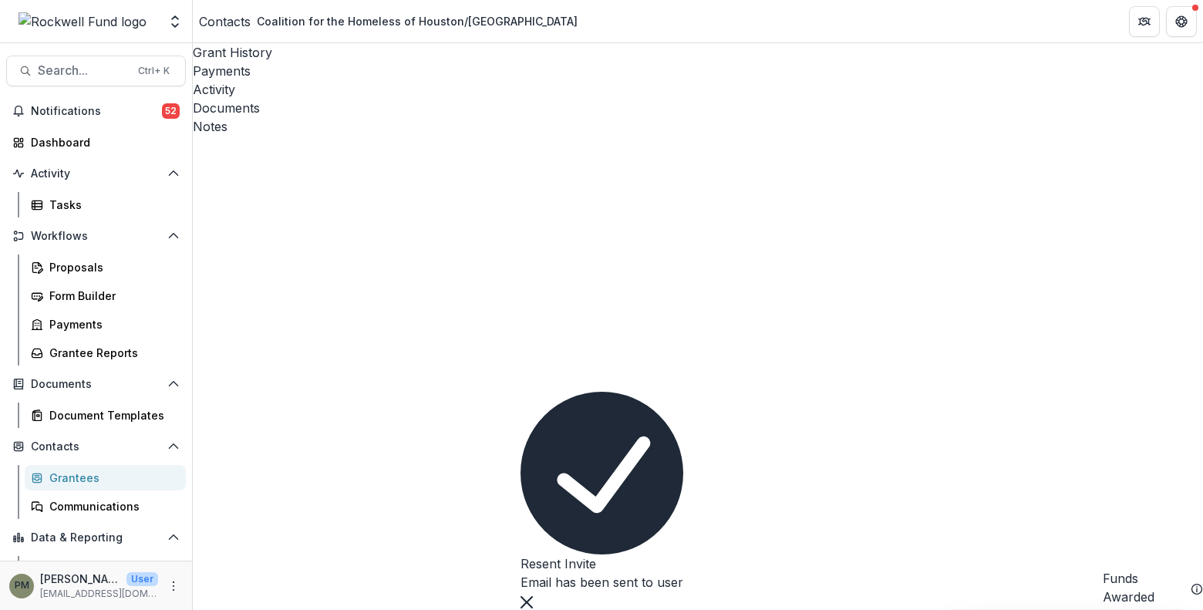
scroll to position [231, 0]
